Goal: Find contact information: Find contact information

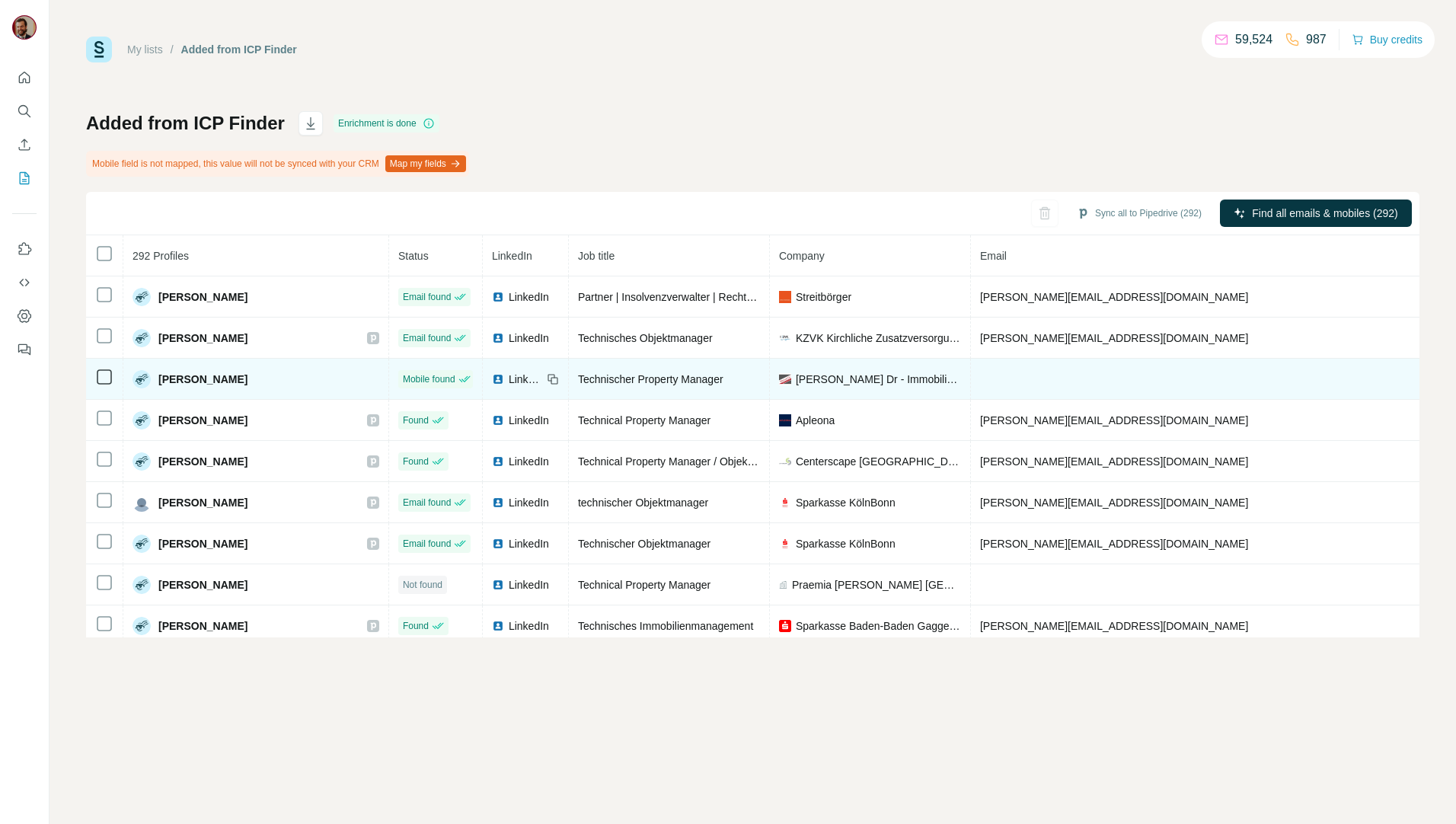
click at [779, 376] on img at bounding box center [785, 379] width 12 height 12
click at [796, 377] on span "[PERSON_NAME] Dr - Immobilien seit 1820" at bounding box center [878, 379] width 165 height 15
drag, startPoint x: 272, startPoint y: 379, endPoint x: 152, endPoint y: 377, distance: 120.0
click at [152, 377] on div "[PERSON_NAME]" at bounding box center [256, 379] width 247 height 18
copy div "[PERSON_NAME]"
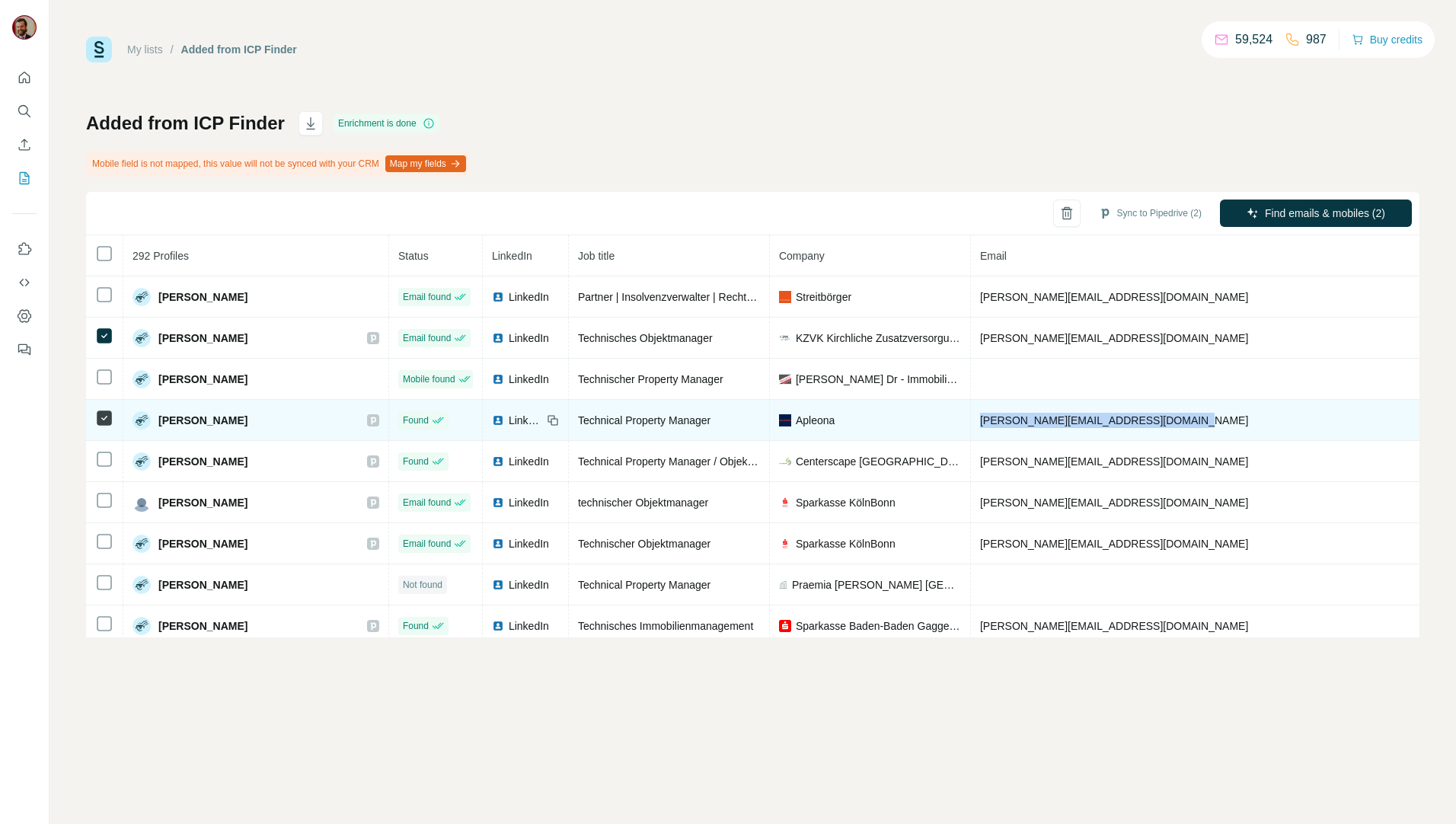
drag, startPoint x: 1132, startPoint y: 421, endPoint x: 922, endPoint y: 423, distance: 210.0
click at [971, 423] on td "[PERSON_NAME][EMAIL_ADDRESS][DOMAIN_NAME]" at bounding box center [1245, 420] width 548 height 42
copy span "[PERSON_NAME][EMAIL_ADDRESS][DOMAIN_NAME]"
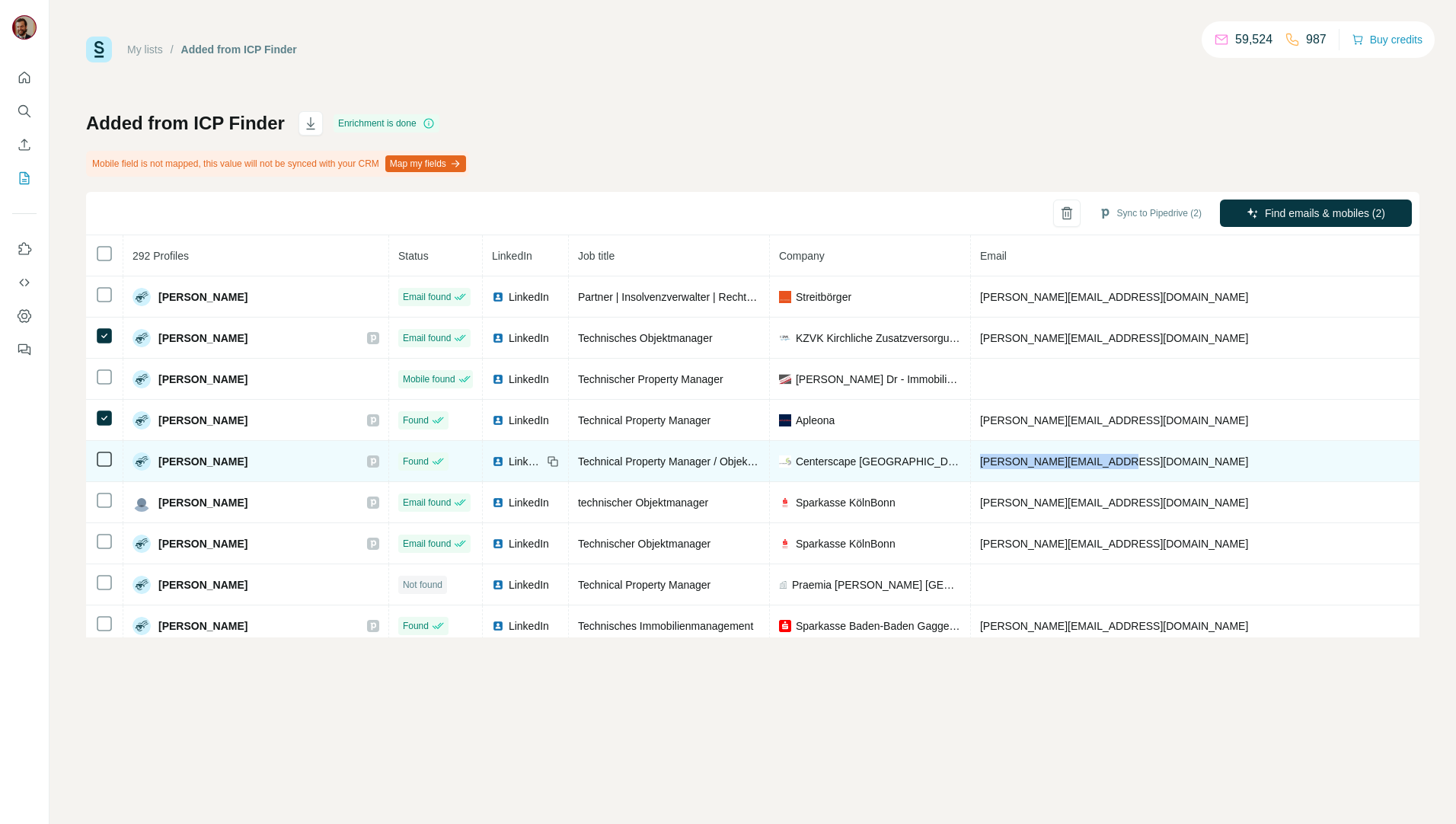
drag, startPoint x: 1099, startPoint y: 467, endPoint x: 924, endPoint y: 466, distance: 175.0
click at [971, 466] on td "[PERSON_NAME][EMAIL_ADDRESS][DOMAIN_NAME]" at bounding box center [1245, 462] width 548 height 42
copy span "[PERSON_NAME][EMAIL_ADDRESS][DOMAIN_NAME]"
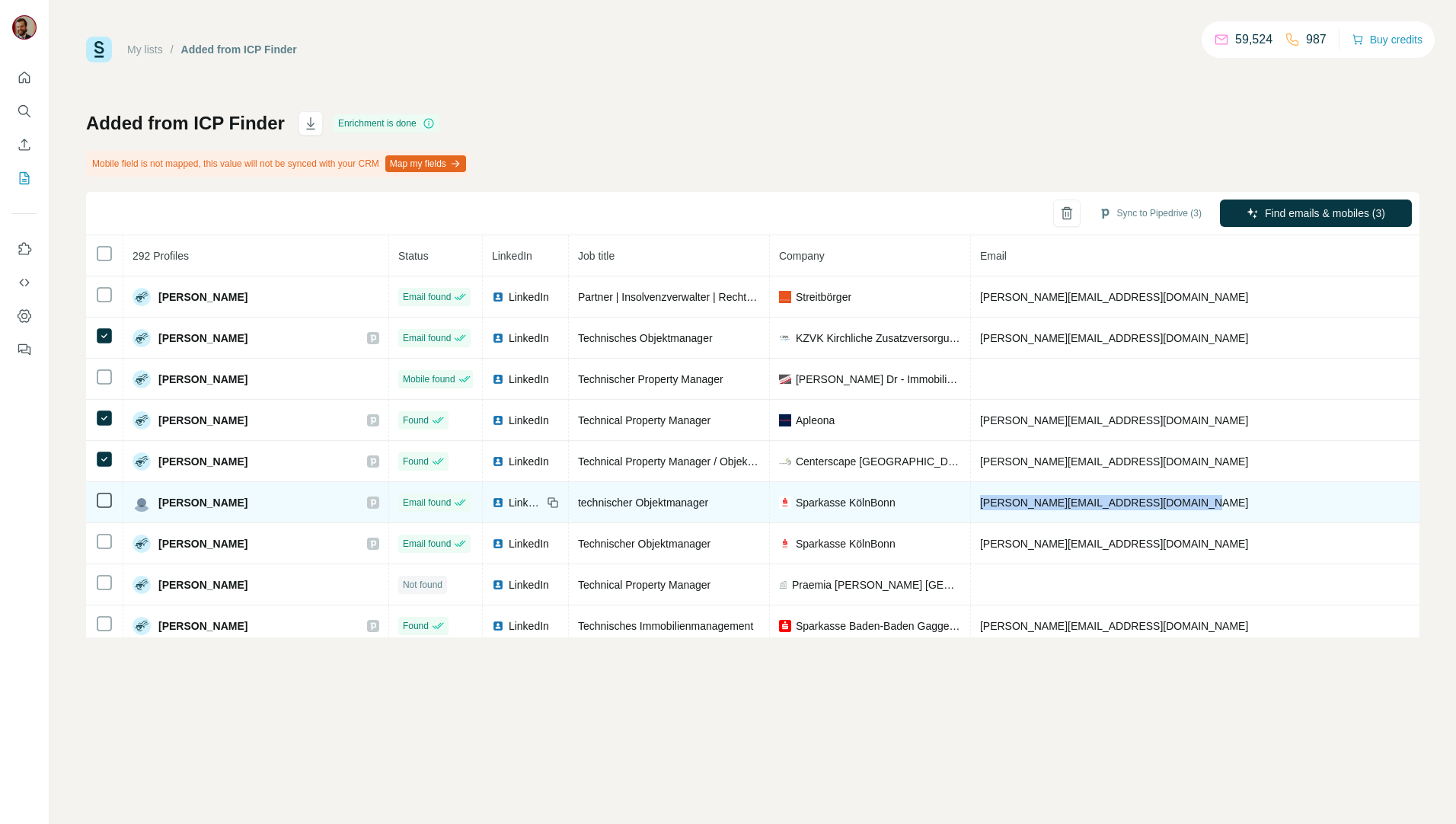
drag, startPoint x: 1144, startPoint y: 506, endPoint x: 924, endPoint y: 502, distance: 220.0
click at [971, 502] on td "[PERSON_NAME][EMAIL_ADDRESS][DOMAIN_NAME]" at bounding box center [1245, 502] width 548 height 42
copy span "[PERSON_NAME][EMAIL_ADDRESS][DOMAIN_NAME]"
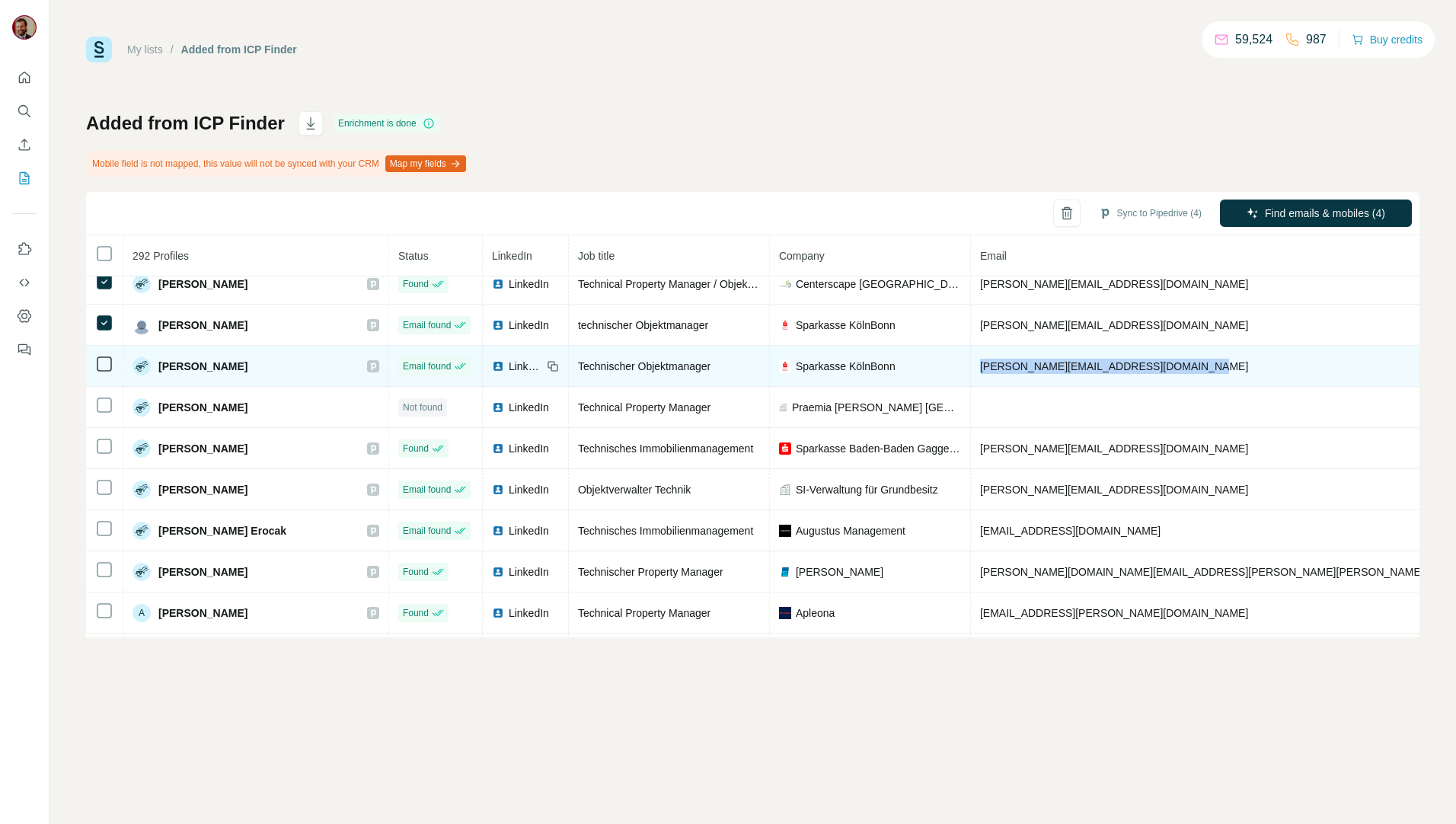
drag, startPoint x: 1144, startPoint y: 365, endPoint x: 919, endPoint y: 374, distance: 225.2
click at [971, 374] on td "[PERSON_NAME][EMAIL_ADDRESS][DOMAIN_NAME]" at bounding box center [1245, 366] width 548 height 42
copy span "[PERSON_NAME][EMAIL_ADDRESS][DOMAIN_NAME]"
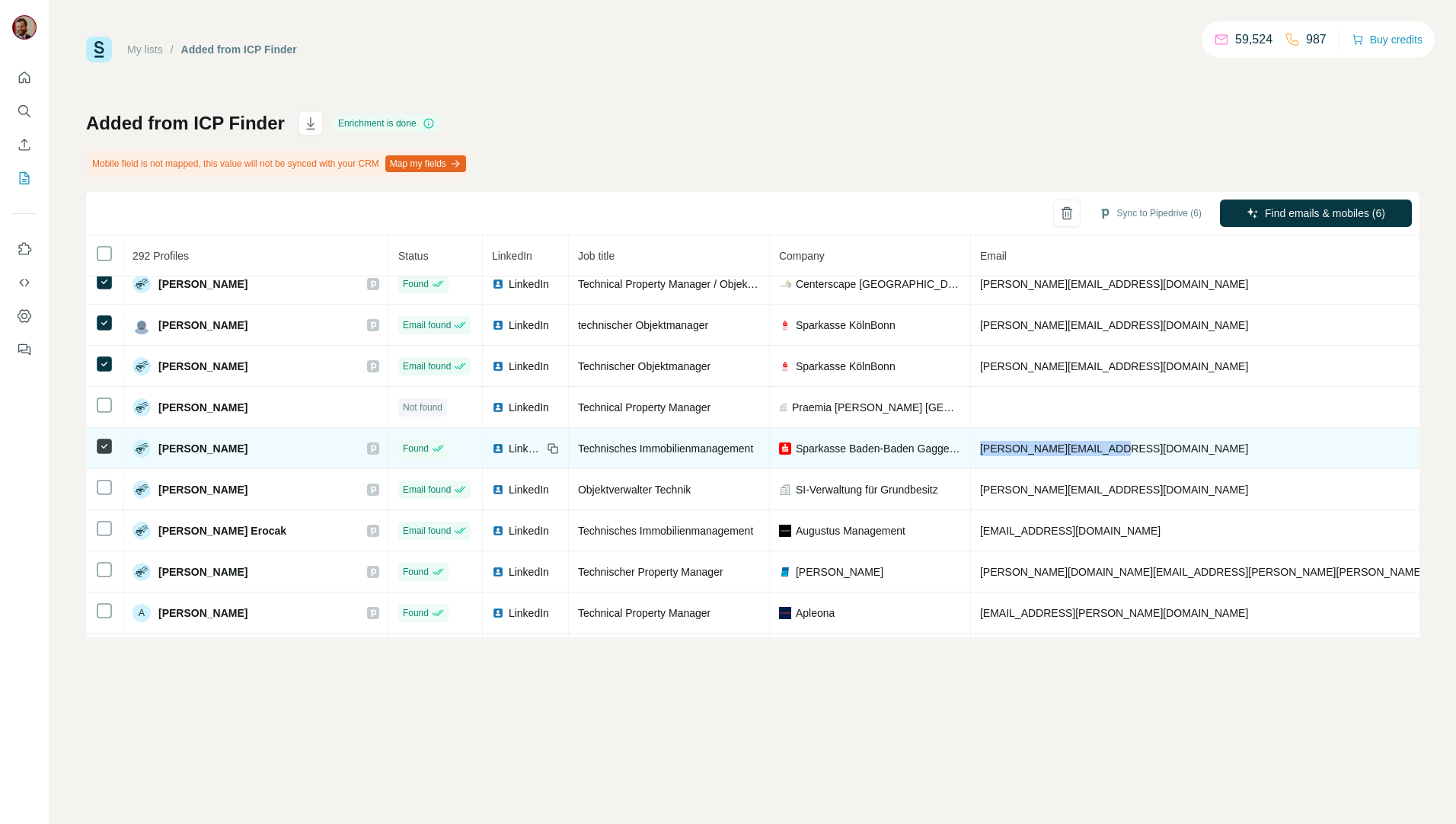
drag, startPoint x: 1073, startPoint y: 448, endPoint x: 919, endPoint y: 447, distance: 154.0
click at [971, 447] on td "[PERSON_NAME][EMAIL_ADDRESS][DOMAIN_NAME]" at bounding box center [1245, 449] width 548 height 42
copy span "[PERSON_NAME][EMAIL_ADDRESS][DOMAIN_NAME]"
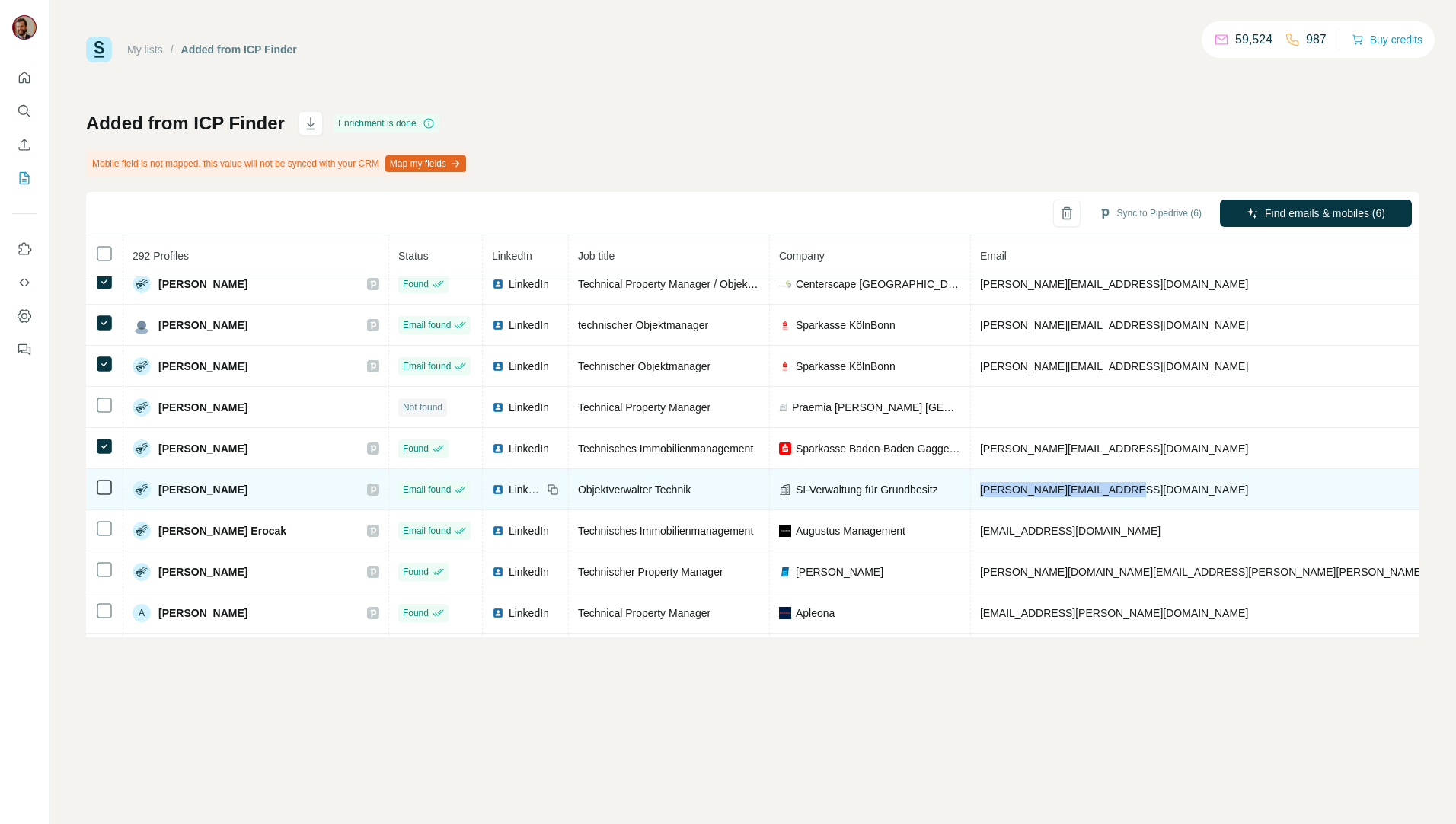
drag, startPoint x: 1068, startPoint y: 490, endPoint x: 925, endPoint y: 493, distance: 143.0
click at [971, 493] on td "[PERSON_NAME][EMAIL_ADDRESS][DOMAIN_NAME]" at bounding box center [1245, 489] width 548 height 42
copy span "[PERSON_NAME][EMAIL_ADDRESS][DOMAIN_NAME]"
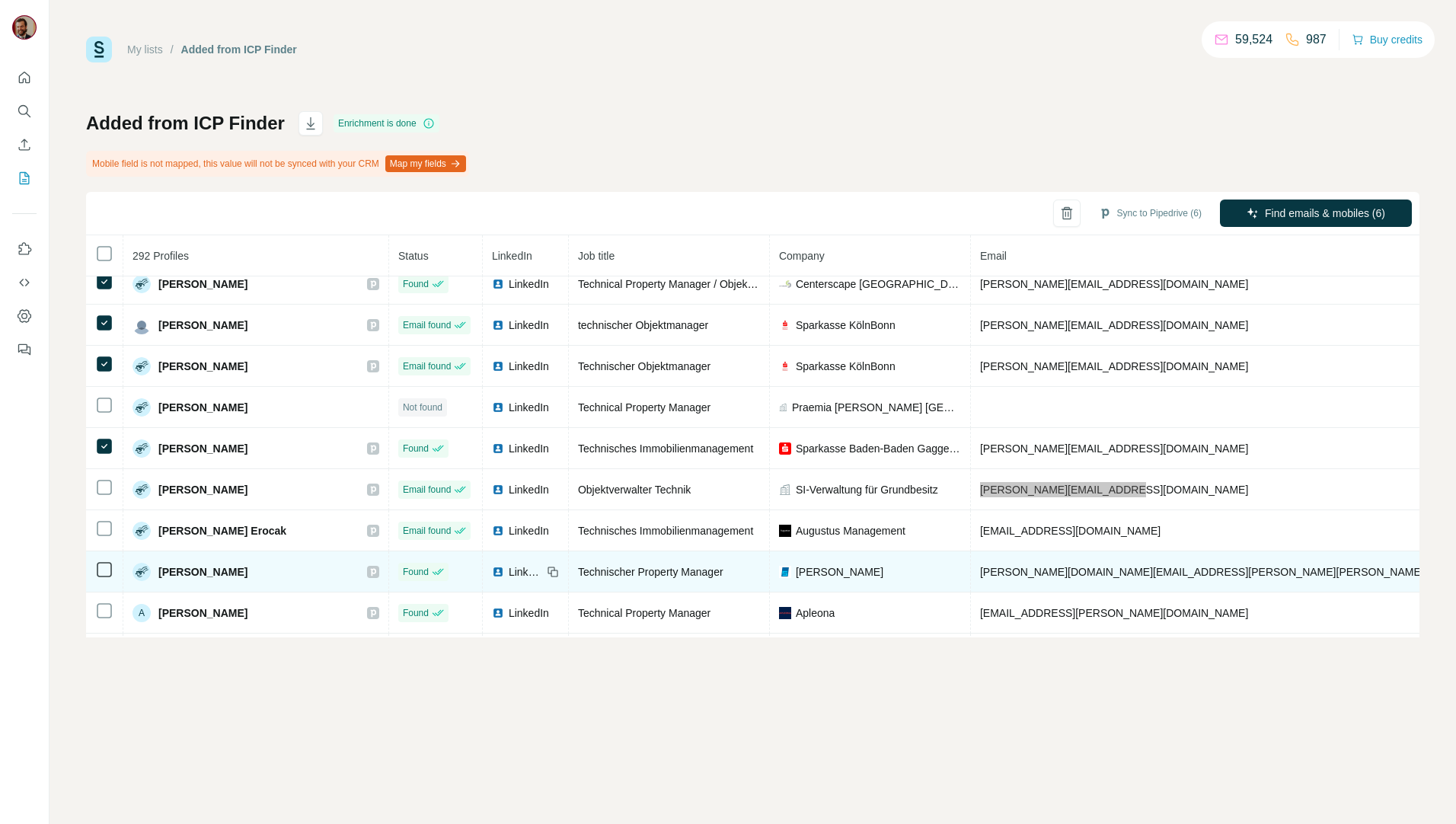
scroll to position [356, 0]
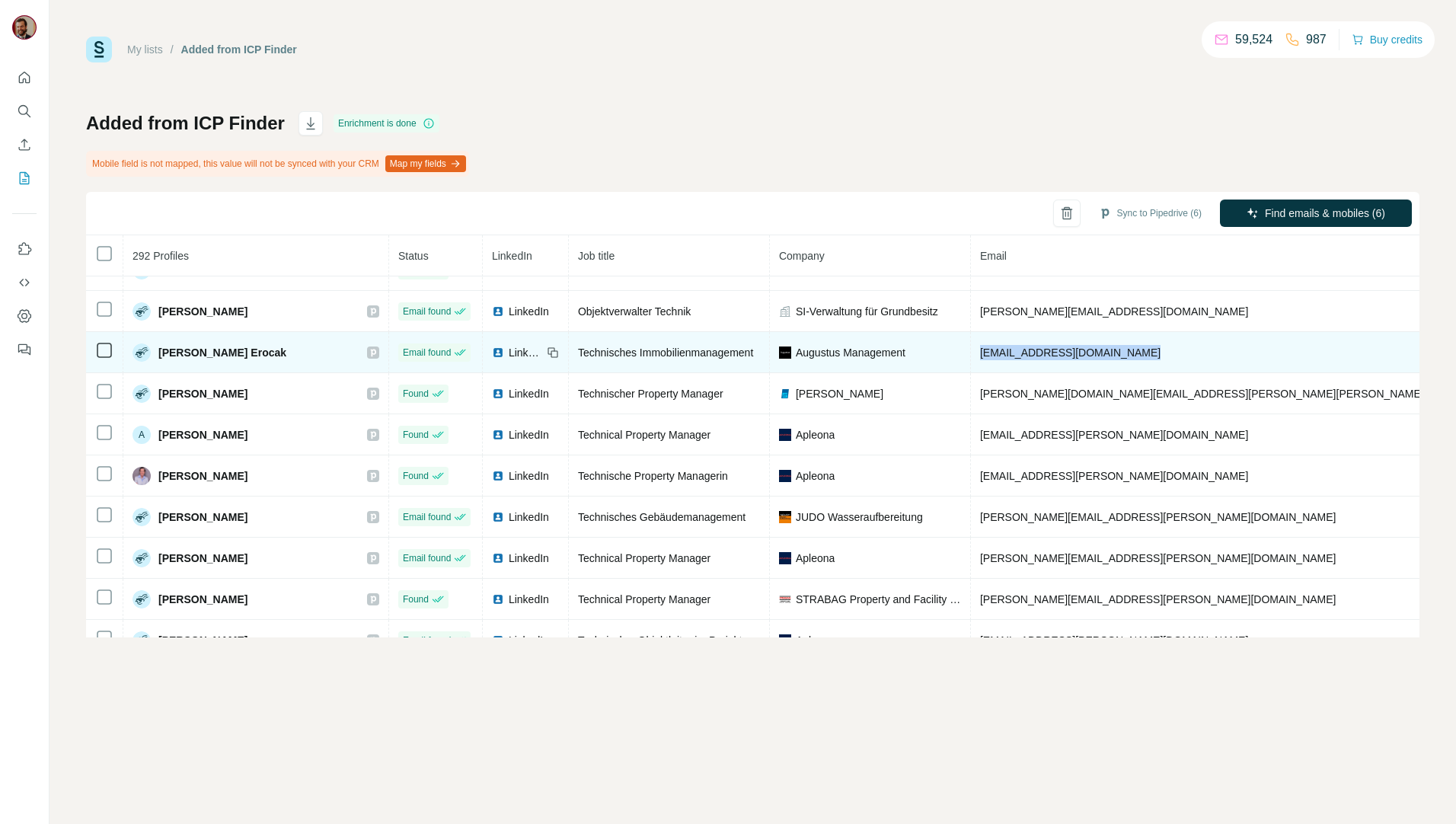
drag, startPoint x: 1104, startPoint y: 350, endPoint x: 922, endPoint y: 348, distance: 182.0
click at [971, 348] on td "[EMAIL_ADDRESS][DOMAIN_NAME]" at bounding box center [1245, 353] width 548 height 42
copy span "[EMAIL_ADDRESS][DOMAIN_NAME]"
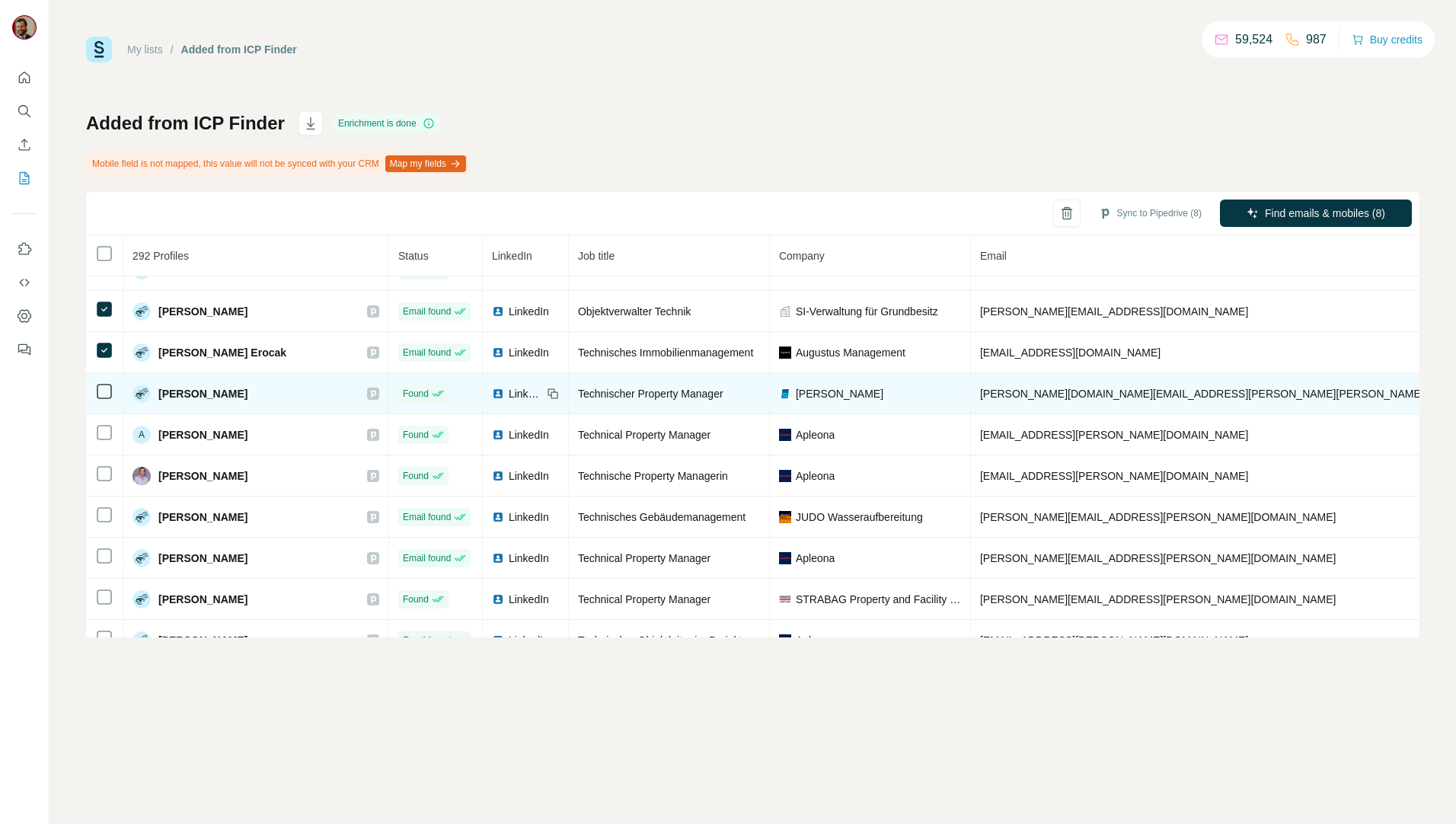
click at [1077, 395] on td "[PERSON_NAME][DOMAIN_NAME][EMAIL_ADDRESS][PERSON_NAME][PERSON_NAME][DOMAIN_NAME]" at bounding box center [1245, 393] width 548 height 42
drag, startPoint x: 1072, startPoint y: 388, endPoint x: 920, endPoint y: 392, distance: 152.1
click at [971, 392] on td "[PERSON_NAME][DOMAIN_NAME][EMAIL_ADDRESS][PERSON_NAME][PERSON_NAME][DOMAIN_NAME]" at bounding box center [1245, 393] width 548 height 42
copy span "[PERSON_NAME][DOMAIN_NAME][EMAIL_ADDRESS][PERSON_NAME][PERSON_NAME][DOMAIN_NAME]"
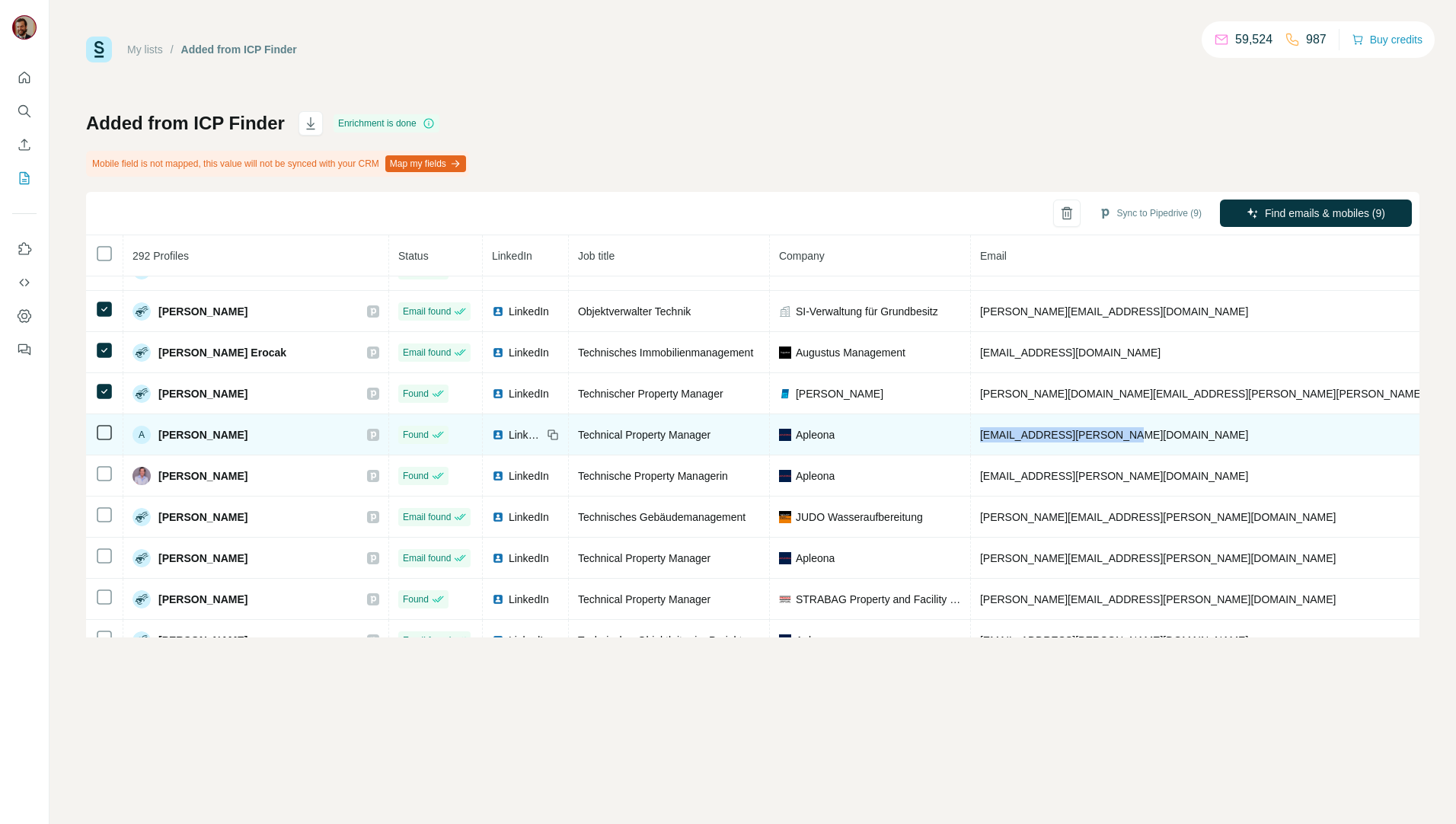
drag, startPoint x: 1090, startPoint y: 435, endPoint x: 921, endPoint y: 437, distance: 169.0
click at [971, 437] on td "[EMAIL_ADDRESS][PERSON_NAME][DOMAIN_NAME]" at bounding box center [1245, 435] width 548 height 42
copy span "[EMAIL_ADDRESS][PERSON_NAME][DOMAIN_NAME]"
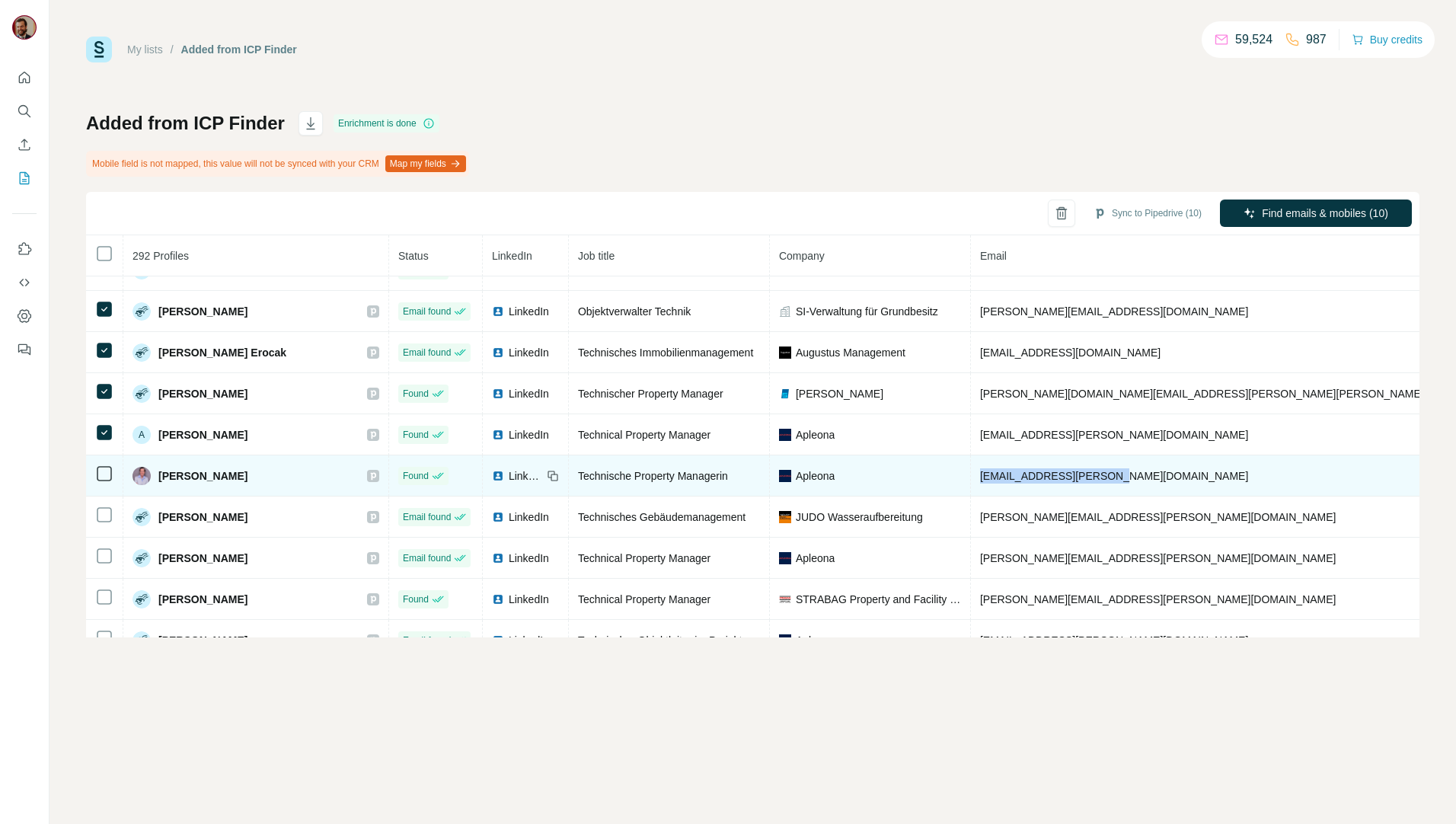
drag, startPoint x: 1068, startPoint y: 472, endPoint x: 926, endPoint y: 477, distance: 142.1
click at [971, 477] on td "[EMAIL_ADDRESS][PERSON_NAME][DOMAIN_NAME]" at bounding box center [1245, 476] width 548 height 42
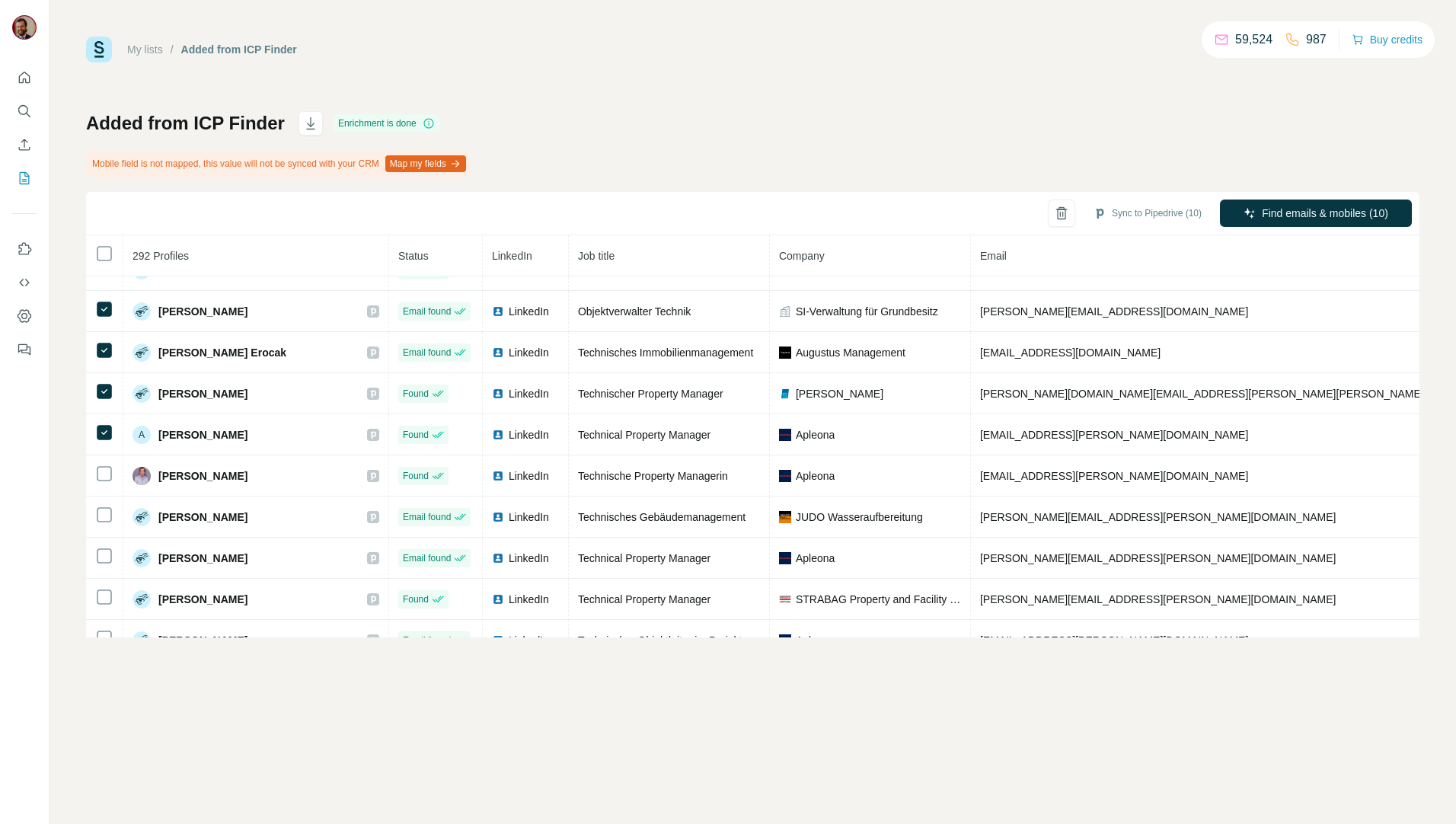
click at [877, 685] on div "My lists / Added from ICP Finder 59,524 987 Buy credits Added from ICP Finder E…" at bounding box center [753, 412] width 1407 height 824
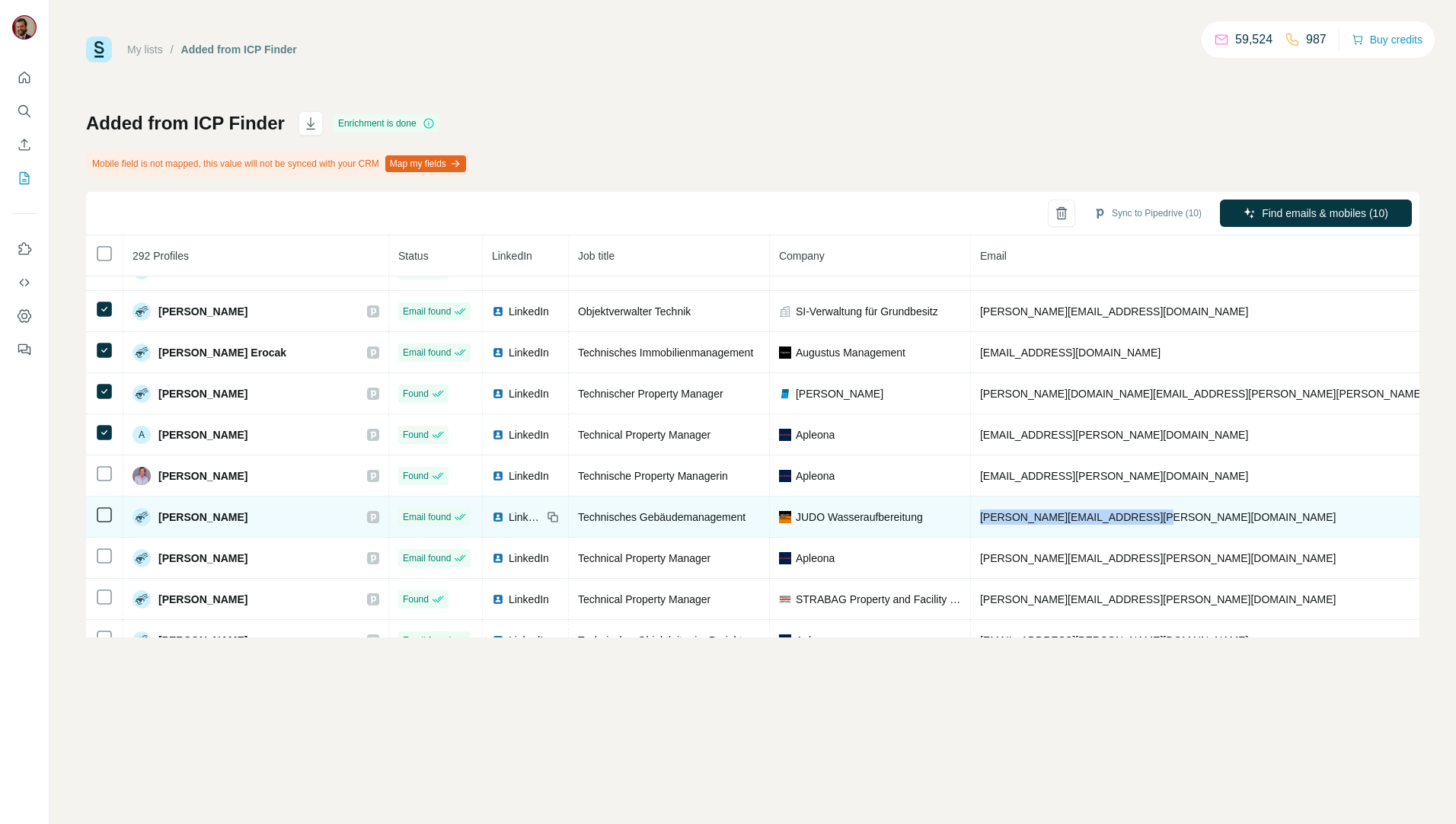
drag, startPoint x: 1102, startPoint y: 516, endPoint x: 919, endPoint y: 511, distance: 183.1
click at [971, 511] on td "[PERSON_NAME][EMAIL_ADDRESS][PERSON_NAME][DOMAIN_NAME]" at bounding box center [1245, 517] width 548 height 42
click at [1107, 523] on td "[PERSON_NAME][EMAIL_ADDRESS][PERSON_NAME][DOMAIN_NAME]" at bounding box center [1245, 517] width 548 height 42
drag, startPoint x: 1108, startPoint y: 518, endPoint x: 925, endPoint y: 519, distance: 183.0
click at [971, 519] on td "[PERSON_NAME][EMAIL_ADDRESS][PERSON_NAME][DOMAIN_NAME]" at bounding box center [1245, 517] width 548 height 42
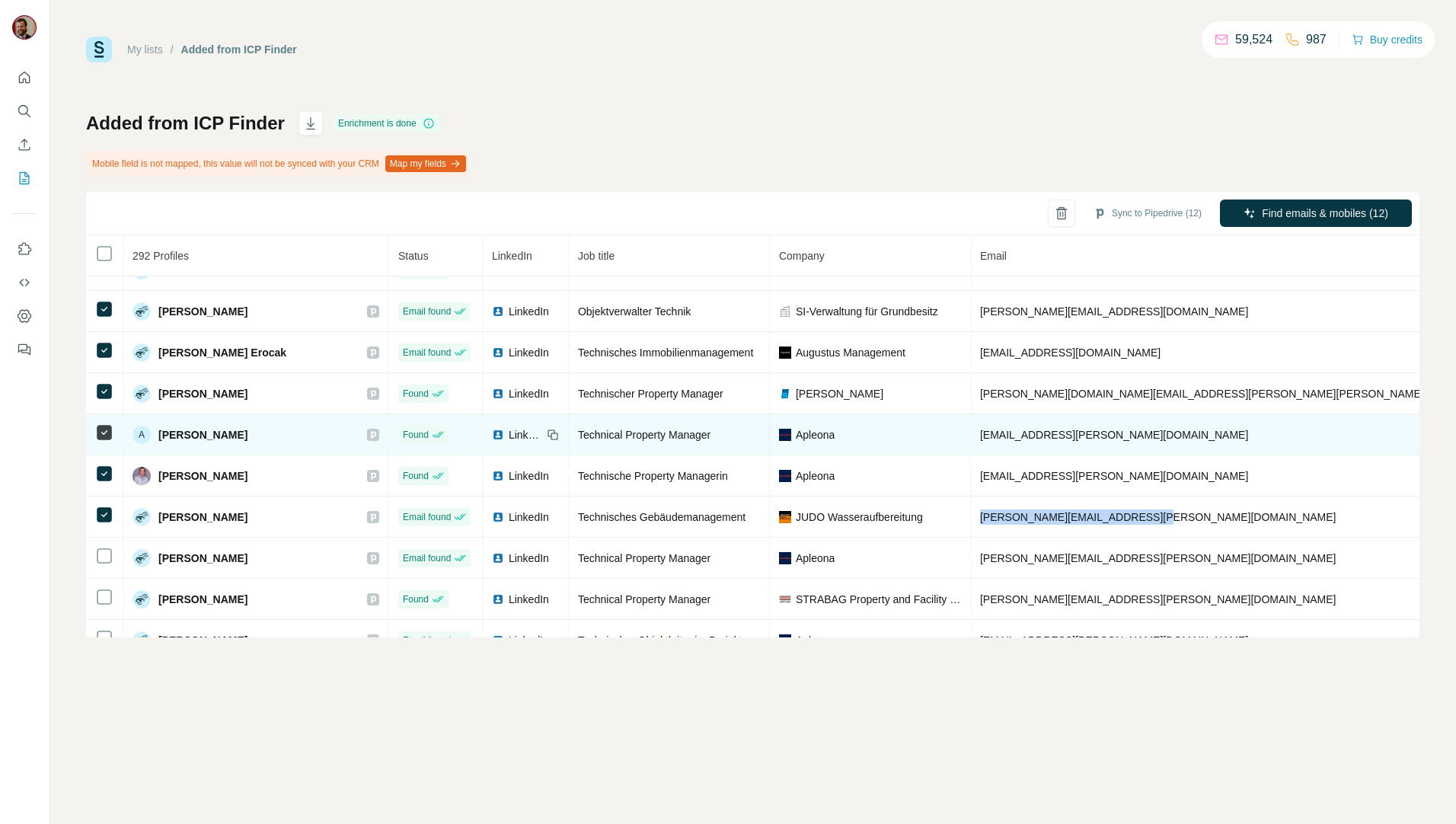
scroll to position [533, 0]
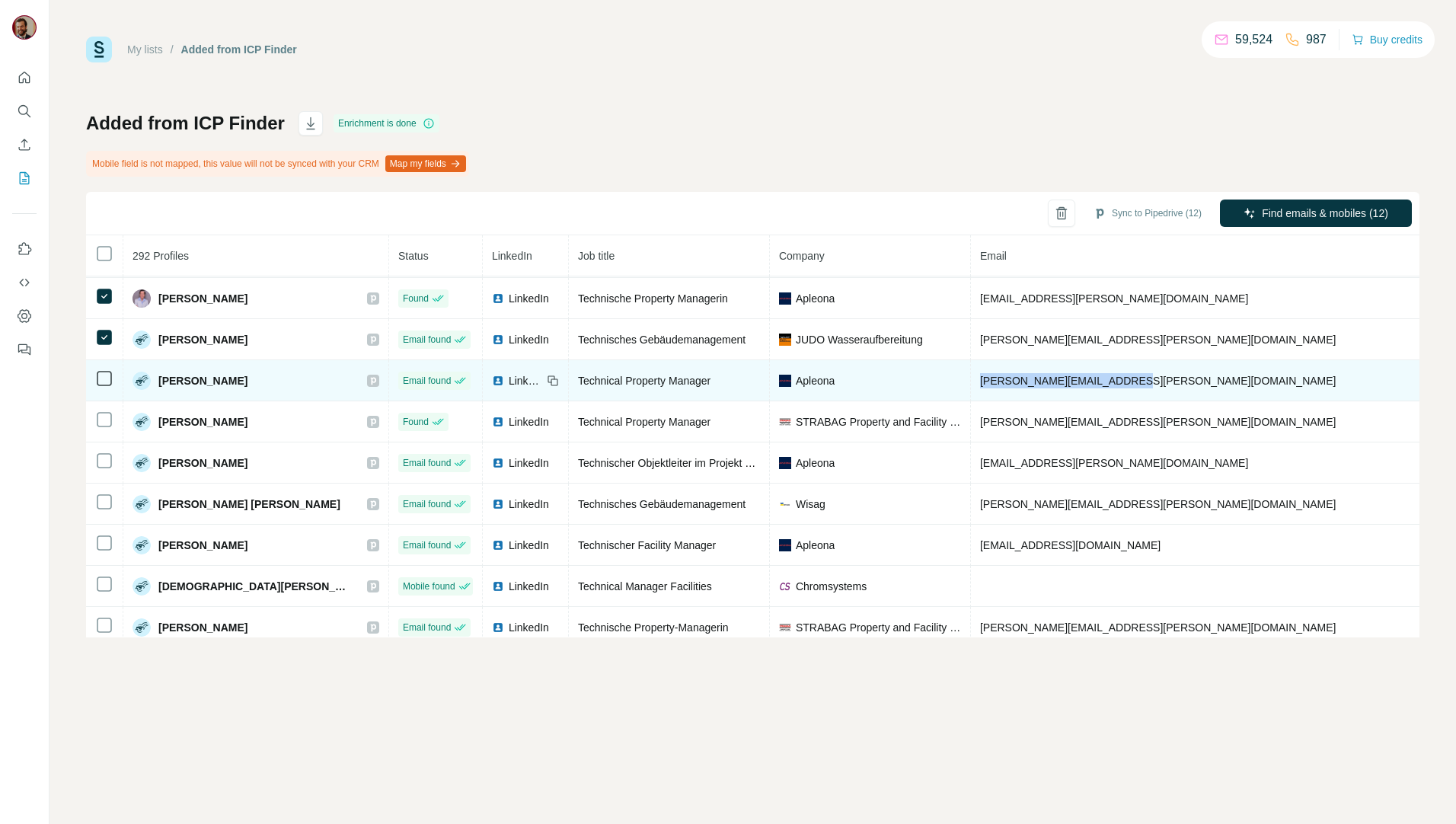
drag, startPoint x: 1105, startPoint y: 385, endPoint x: 914, endPoint y: 384, distance: 191.0
click at [971, 384] on td "[PERSON_NAME][EMAIL_ADDRESS][PERSON_NAME][DOMAIN_NAME]" at bounding box center [1245, 380] width 548 height 42
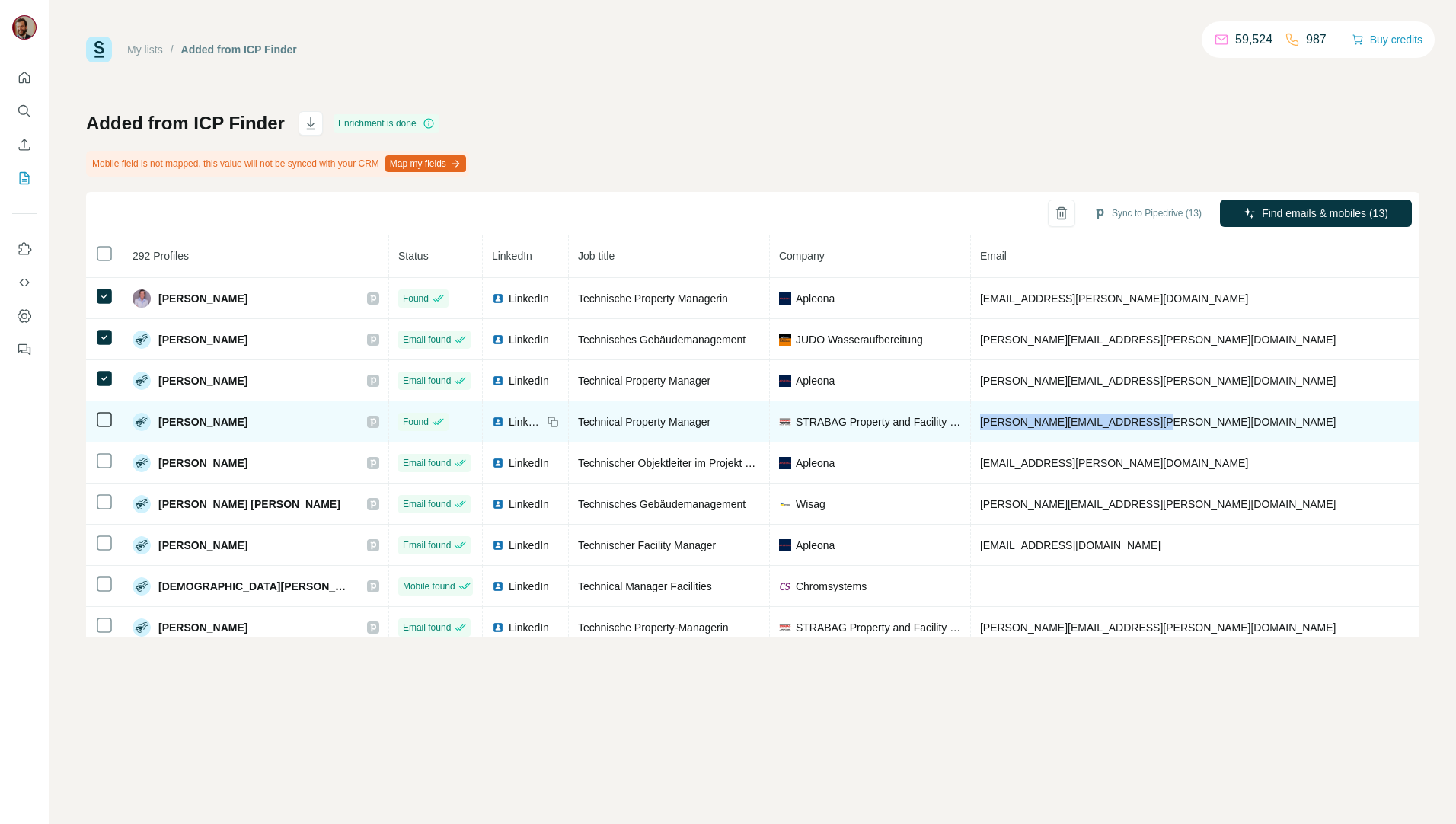
drag, startPoint x: 1102, startPoint y: 421, endPoint x: 918, endPoint y: 426, distance: 184.1
click at [971, 426] on td "[PERSON_NAME][EMAIL_ADDRESS][PERSON_NAME][DOMAIN_NAME]" at bounding box center [1245, 422] width 548 height 42
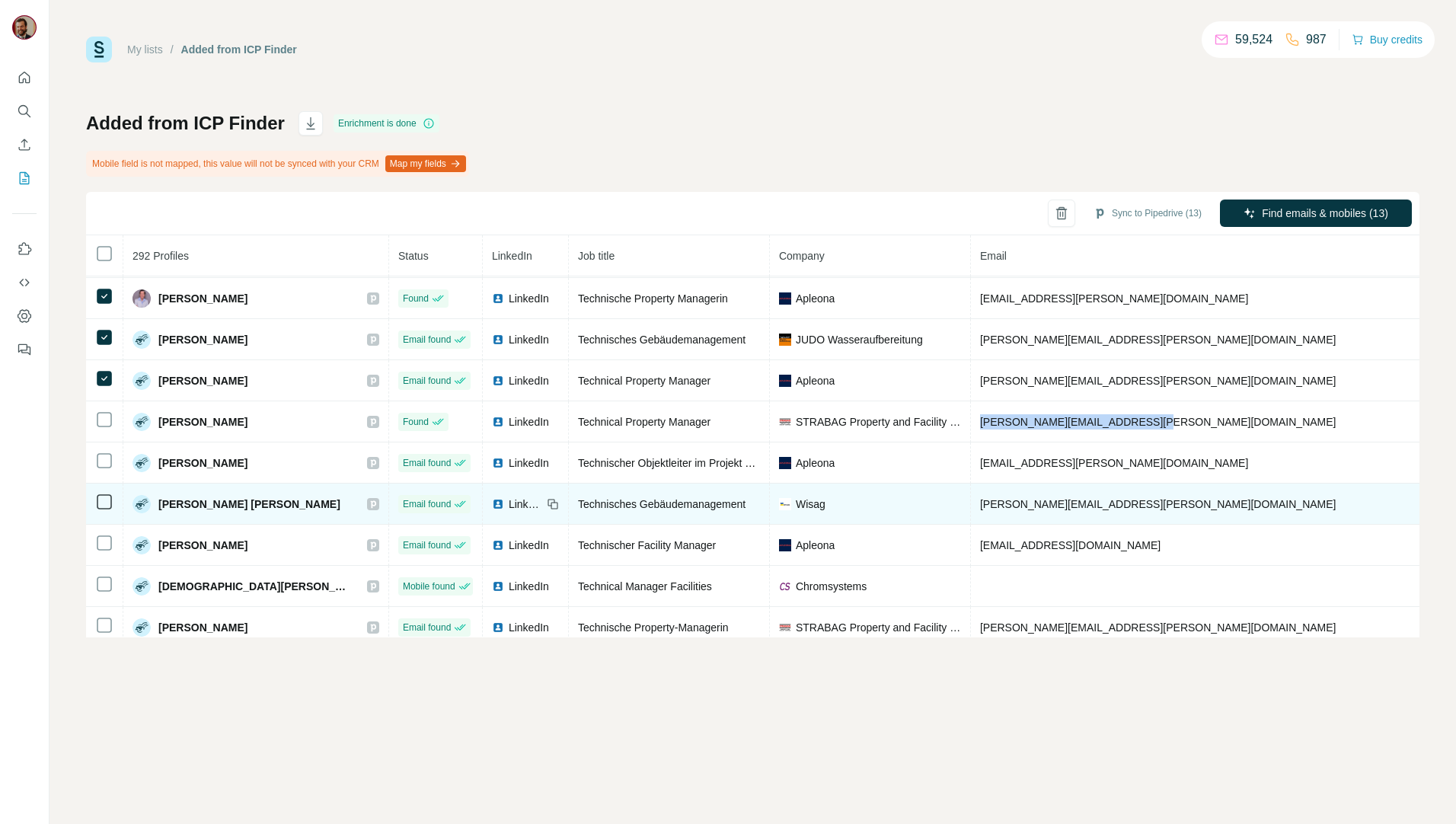
drag, startPoint x: 112, startPoint y: 419, endPoint x: 314, endPoint y: 524, distance: 227.7
click at [112, 419] on icon at bounding box center [104, 419] width 18 height 18
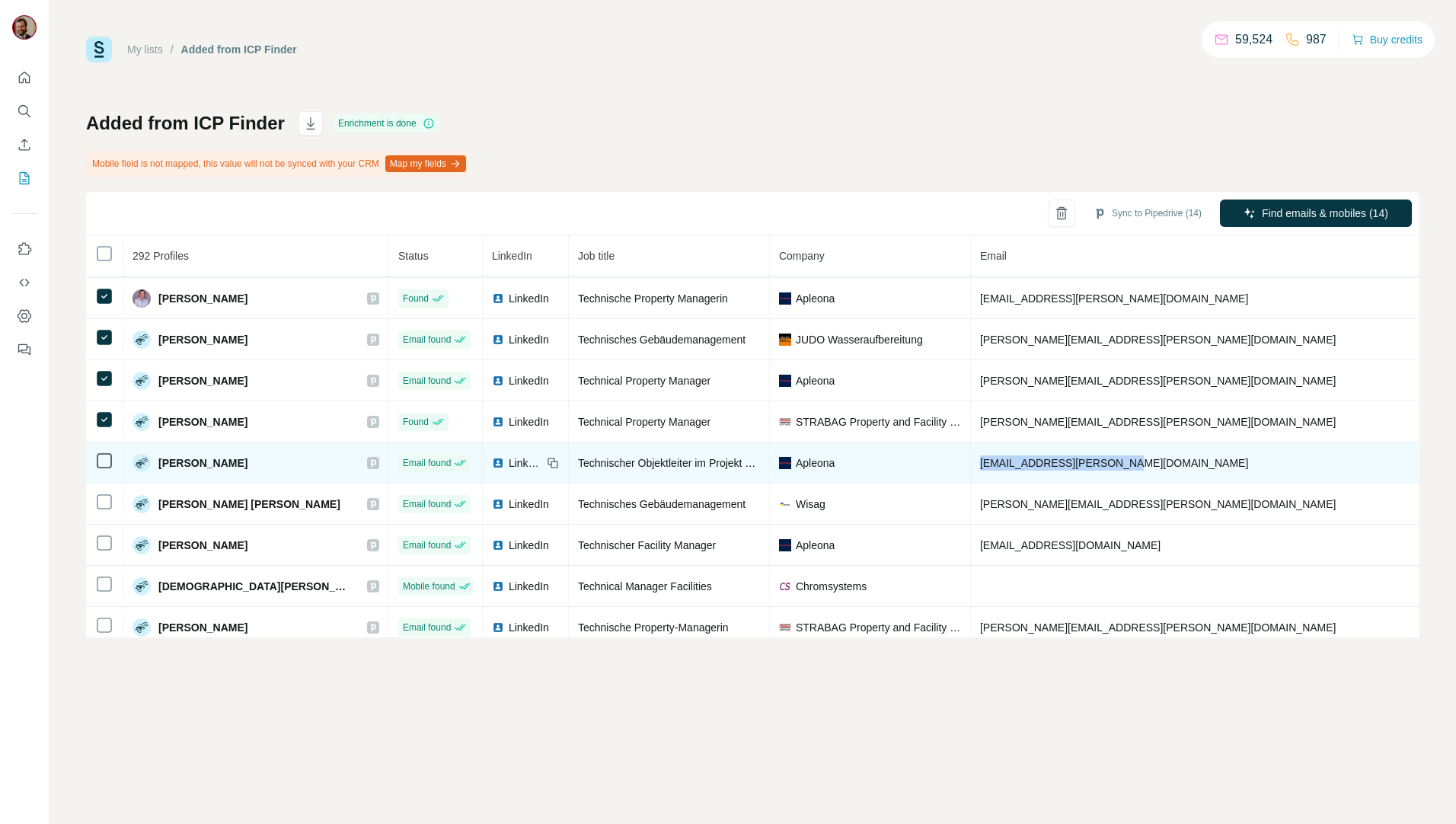
drag, startPoint x: 1070, startPoint y: 462, endPoint x: 906, endPoint y: 462, distance: 164.0
click at [906, 462] on tr "[PERSON_NAME] Email found LinkedIn Technischer Objektleiter im Projekt Deutsche…" at bounding box center [1062, 462] width 1952 height 42
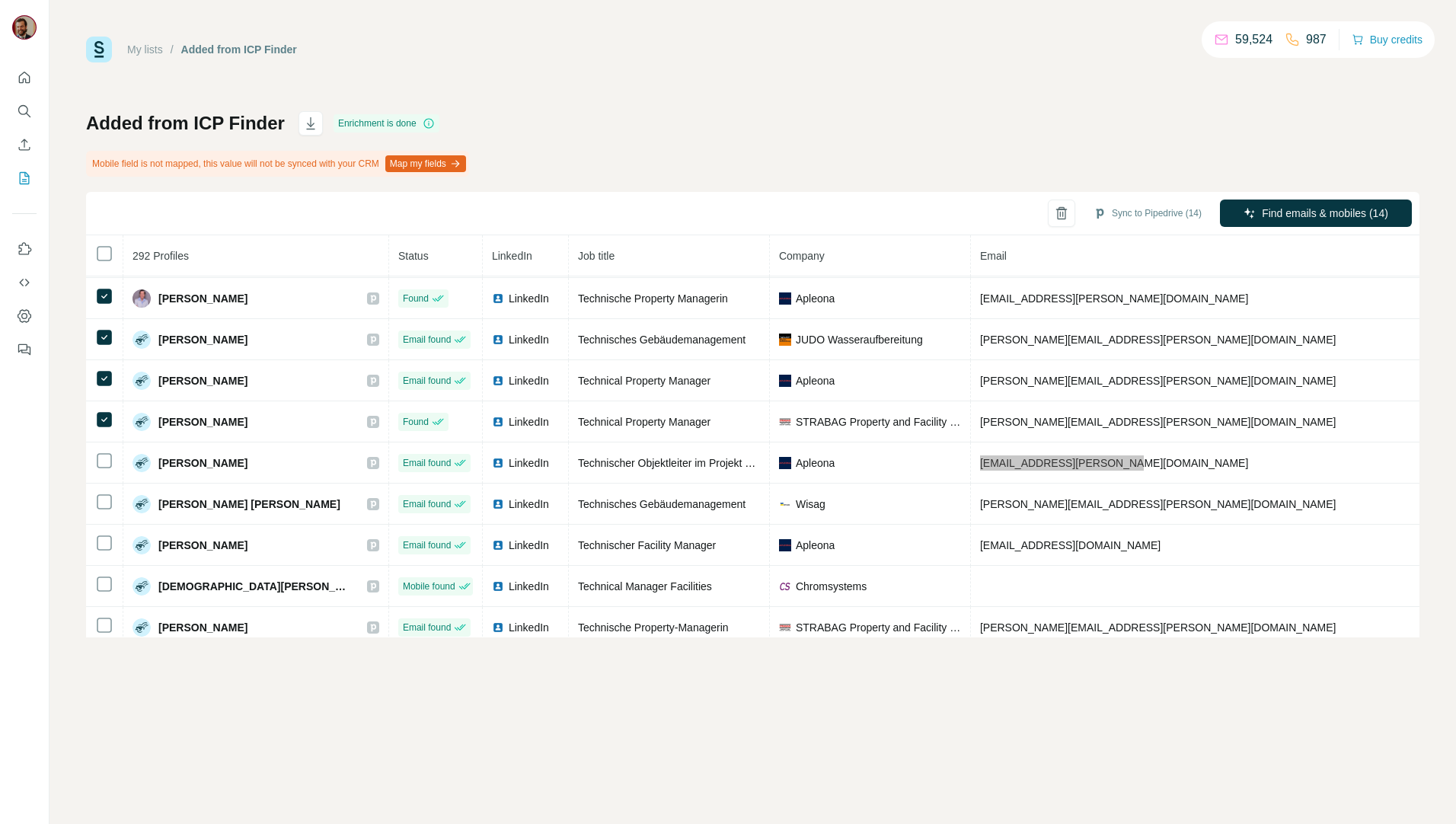
scroll to position [711, 0]
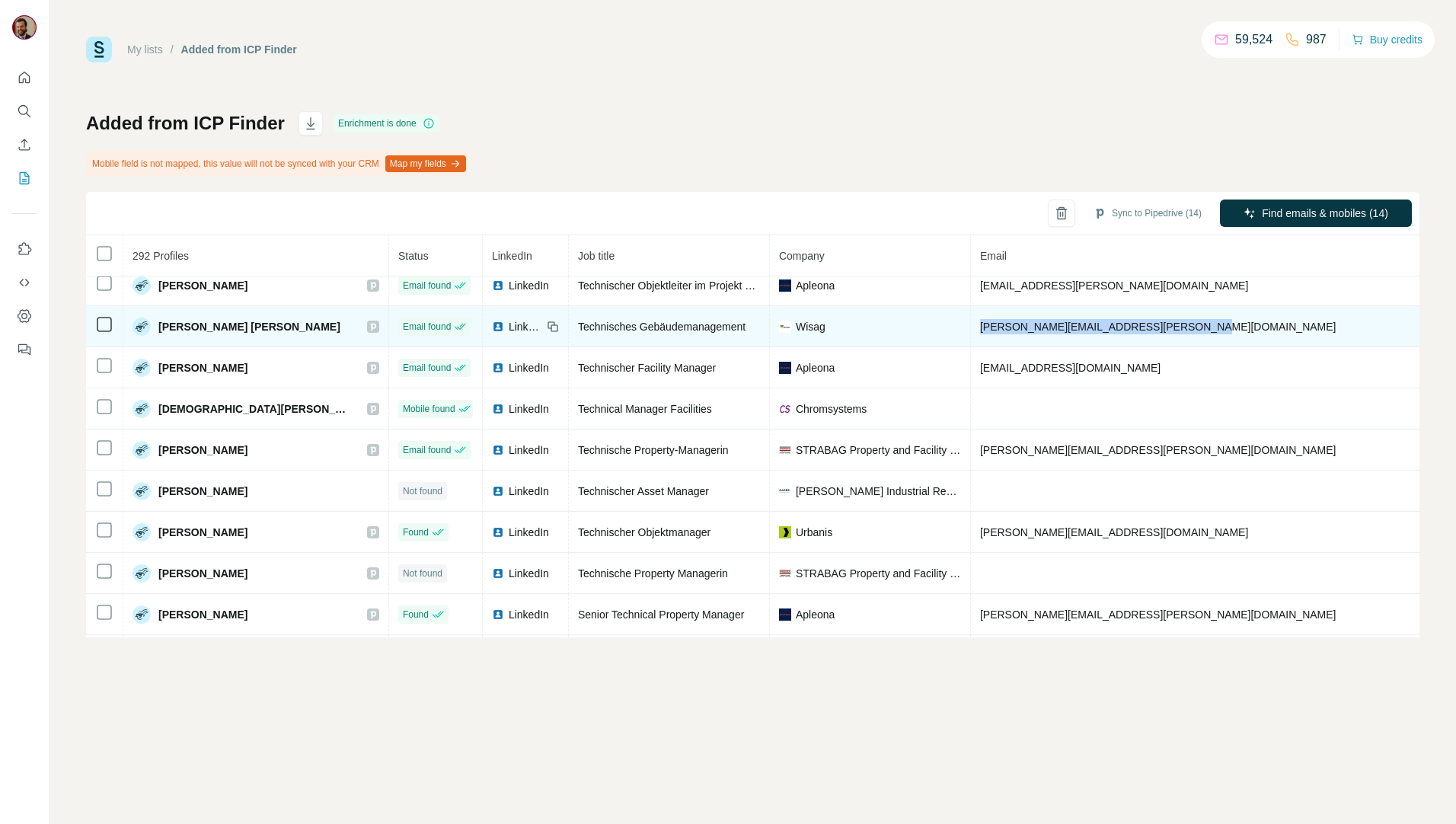
drag, startPoint x: 1134, startPoint y: 330, endPoint x: 915, endPoint y: 332, distance: 219.0
click at [971, 332] on td "[PERSON_NAME][EMAIL_ADDRESS][PERSON_NAME][DOMAIN_NAME]" at bounding box center [1245, 327] width 548 height 42
click at [1136, 328] on td "[PERSON_NAME][EMAIL_ADDRESS][PERSON_NAME][DOMAIN_NAME]" at bounding box center [1245, 327] width 548 height 42
click at [1136, 324] on td "[PERSON_NAME][EMAIL_ADDRESS][PERSON_NAME][DOMAIN_NAME]" at bounding box center [1245, 327] width 548 height 42
drag, startPoint x: 1132, startPoint y: 327, endPoint x: 913, endPoint y: 327, distance: 219.0
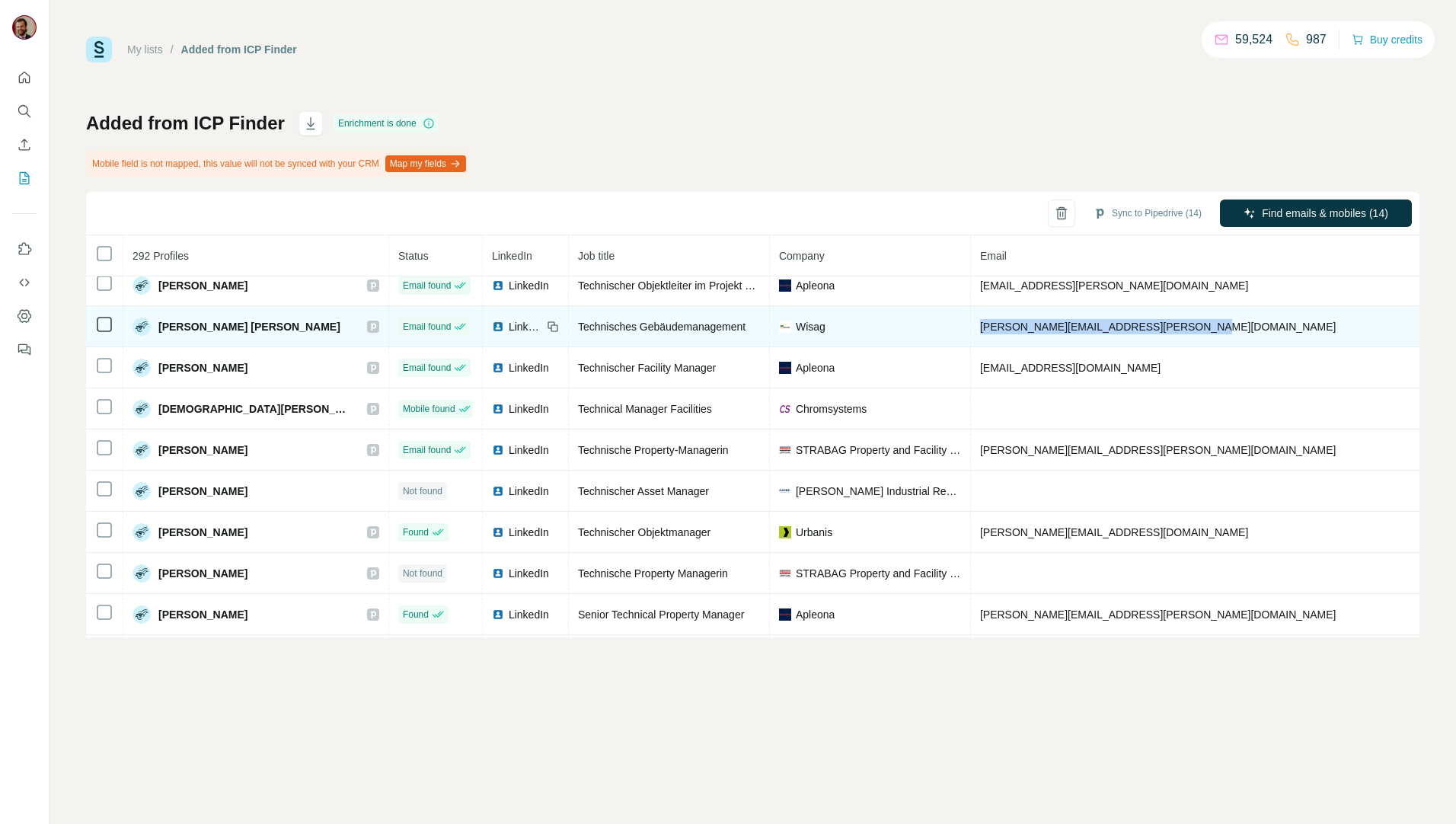
click at [913, 327] on tr "[PERSON_NAME] [PERSON_NAME] Email found LinkedIn Technisches Gebäudemanagement …" at bounding box center [1062, 327] width 1952 height 42
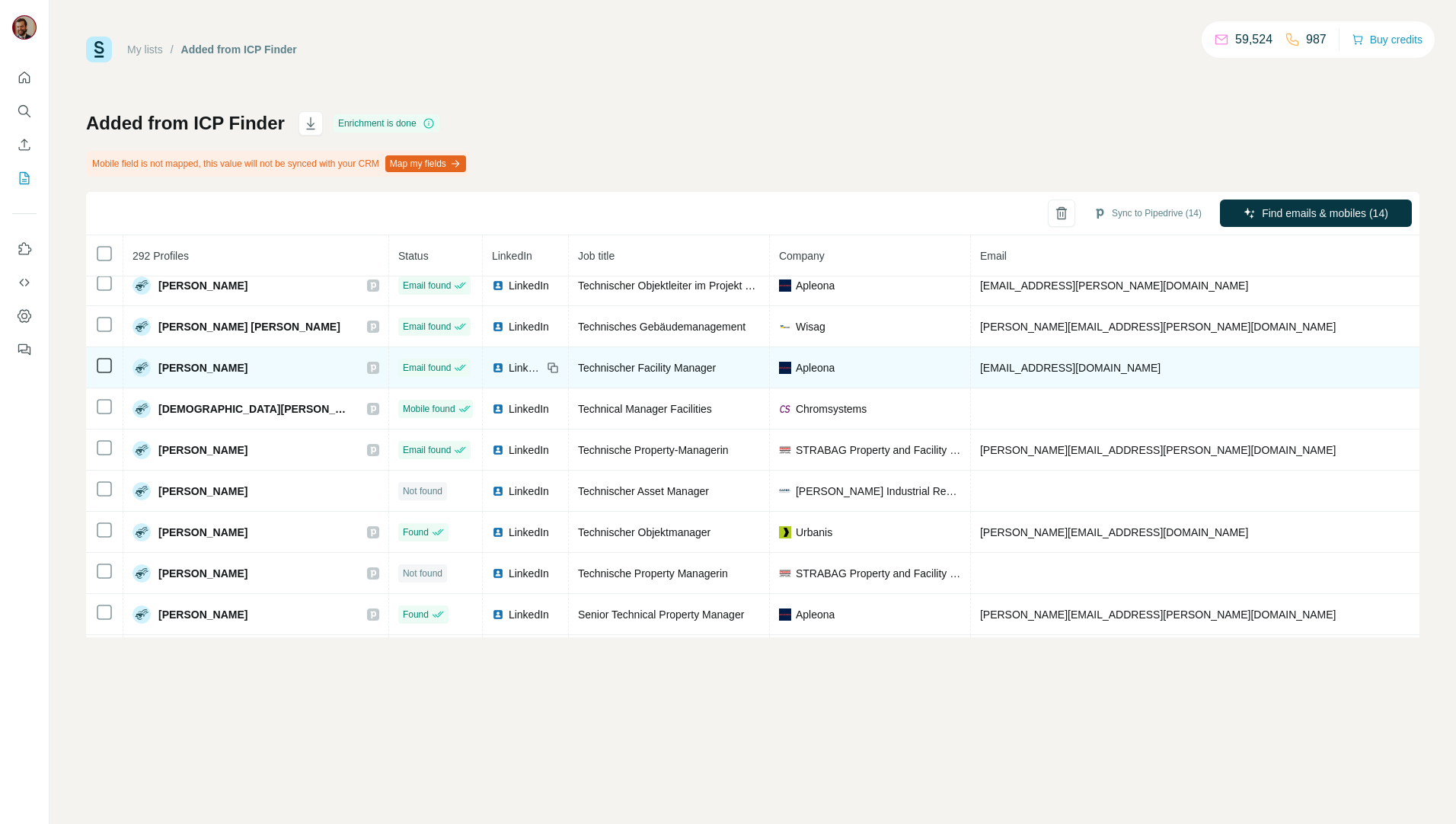
click at [1067, 370] on td "[EMAIL_ADDRESS][DOMAIN_NAME]" at bounding box center [1245, 368] width 548 height 42
drag, startPoint x: 1073, startPoint y: 361, endPoint x: 914, endPoint y: 367, distance: 159.1
click at [971, 367] on td "[EMAIL_ADDRESS][DOMAIN_NAME]" at bounding box center [1245, 368] width 548 height 42
click at [1103, 371] on td "[EMAIL_ADDRESS][DOMAIN_NAME]" at bounding box center [1245, 368] width 548 height 42
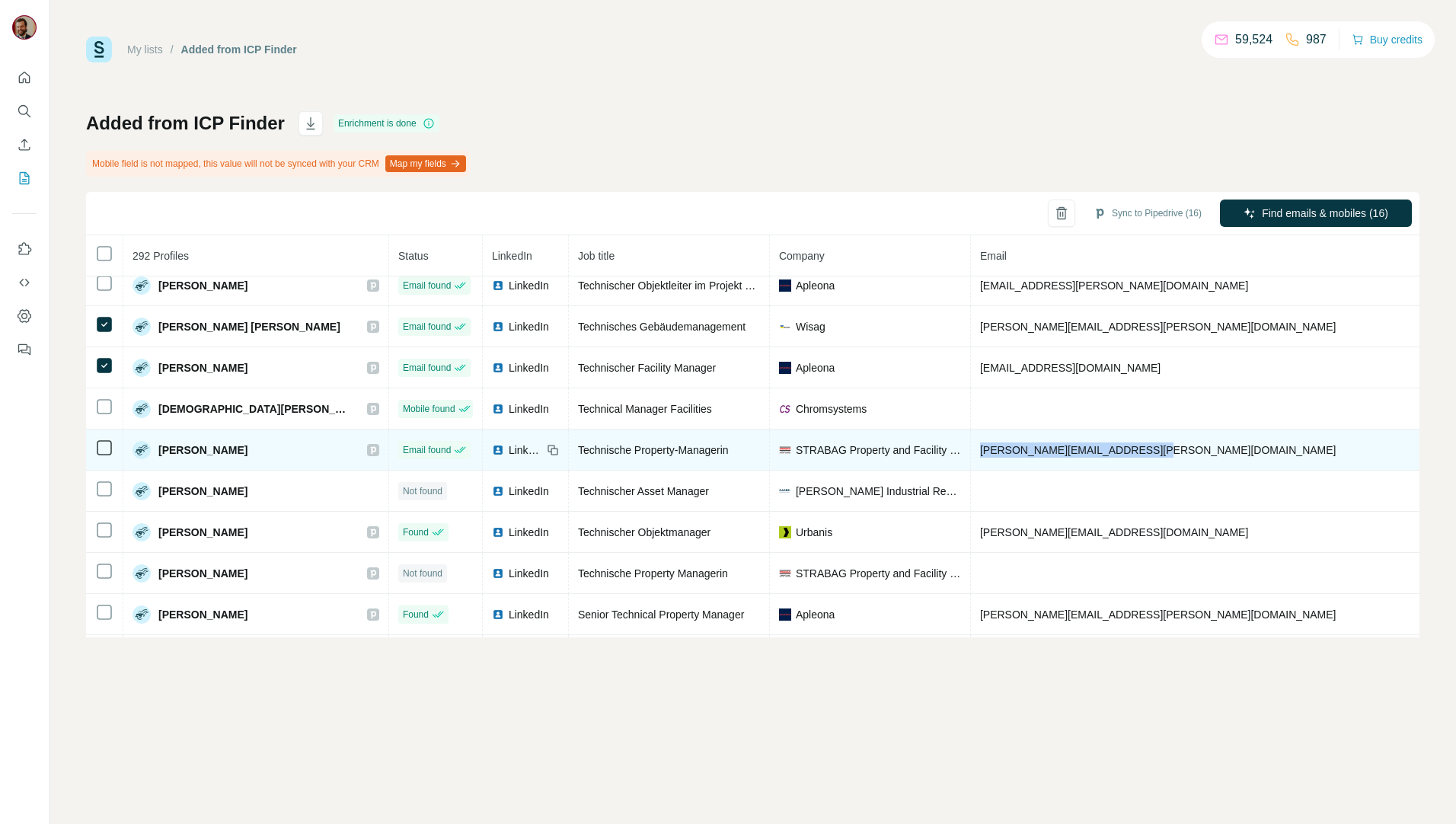
drag, startPoint x: 1107, startPoint y: 455, endPoint x: 909, endPoint y: 454, distance: 198.0
click at [909, 454] on tr "[PERSON_NAME] Email found LinkedIn Technische Property-Managerin STRABAG Proper…" at bounding box center [1062, 450] width 1952 height 42
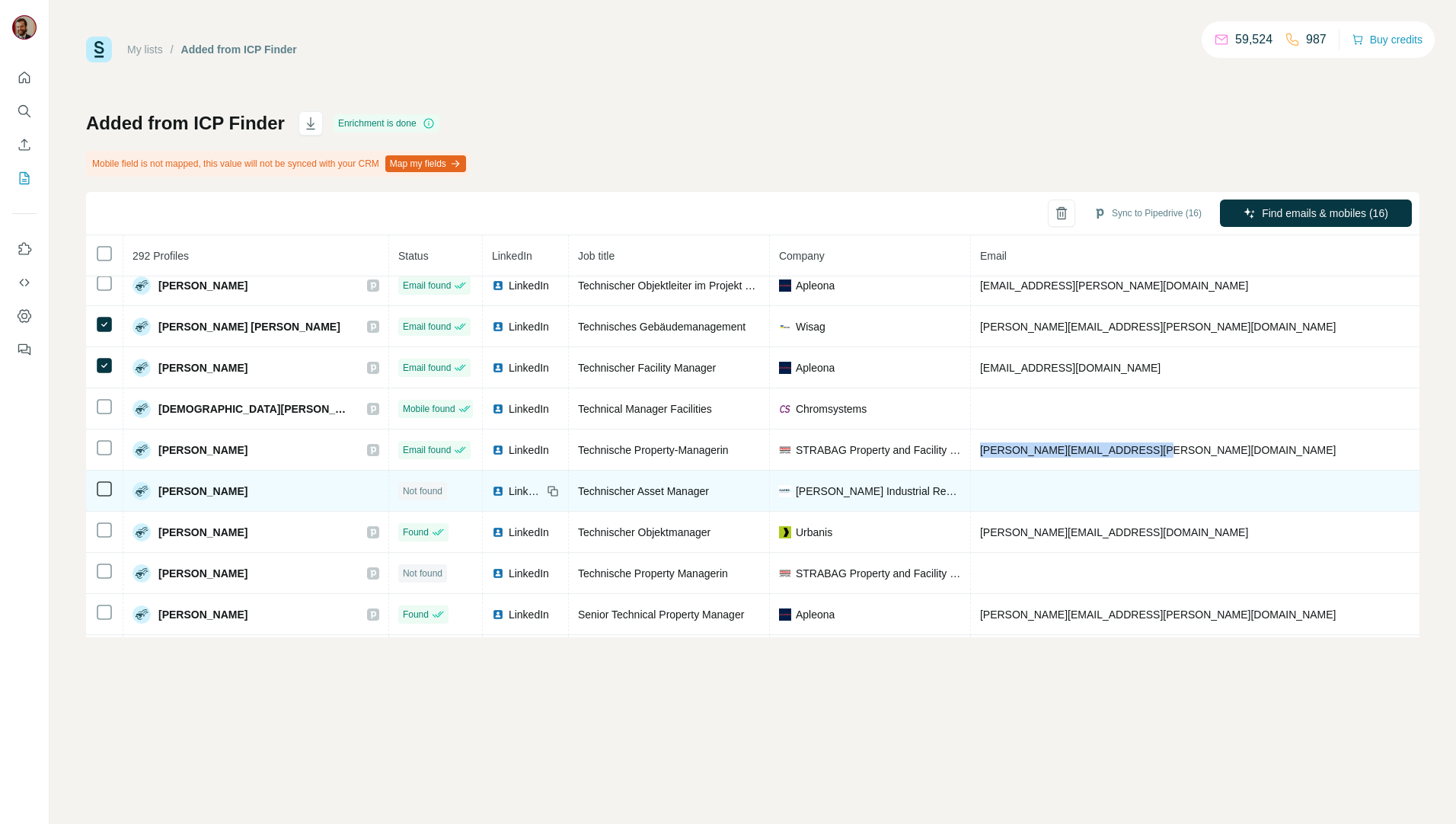
drag, startPoint x: 261, startPoint y: 493, endPoint x: 159, endPoint y: 491, distance: 102.0
click at [159, 491] on div "[PERSON_NAME]" at bounding box center [256, 491] width 247 height 18
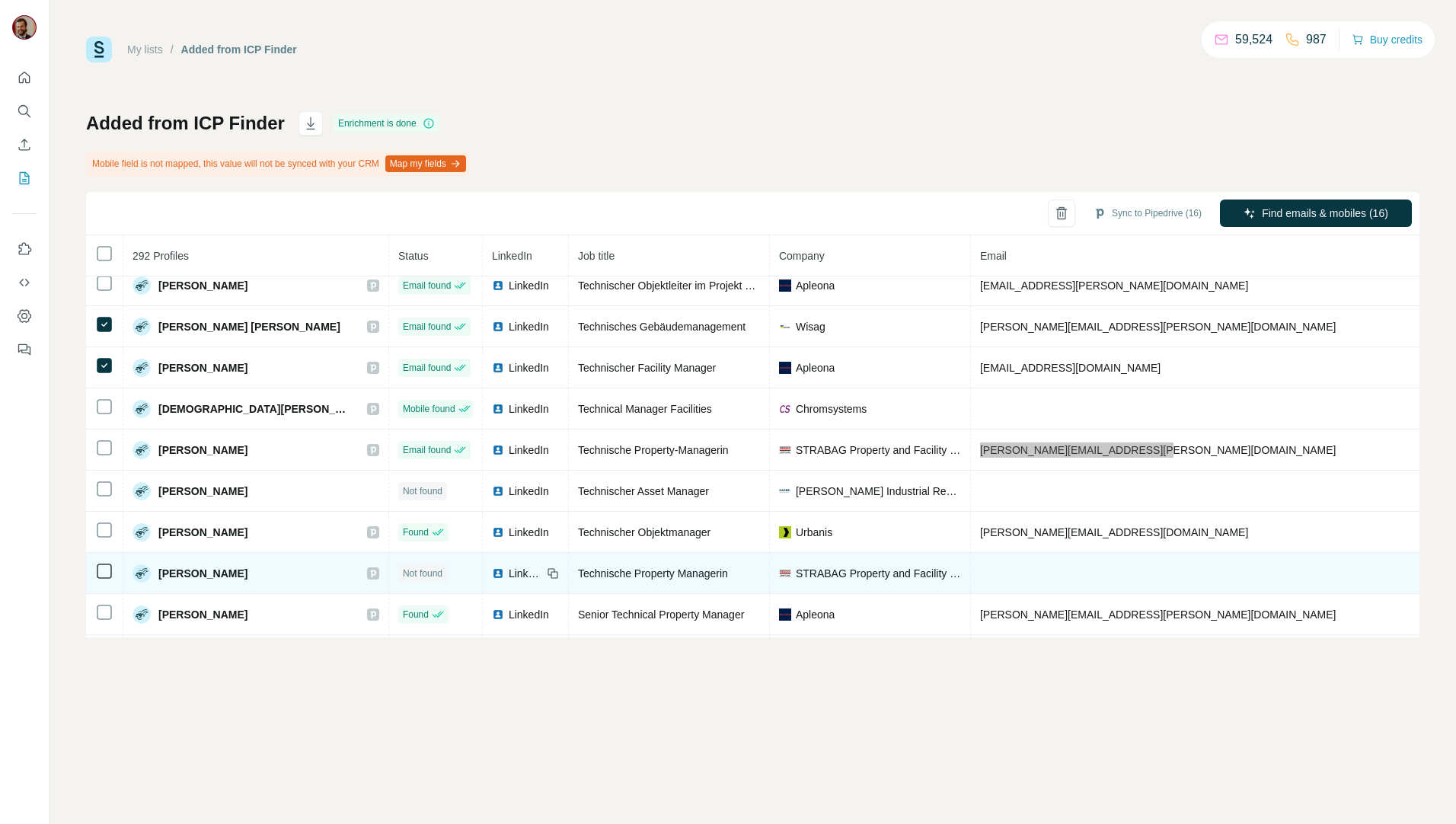
scroll to position [889, 0]
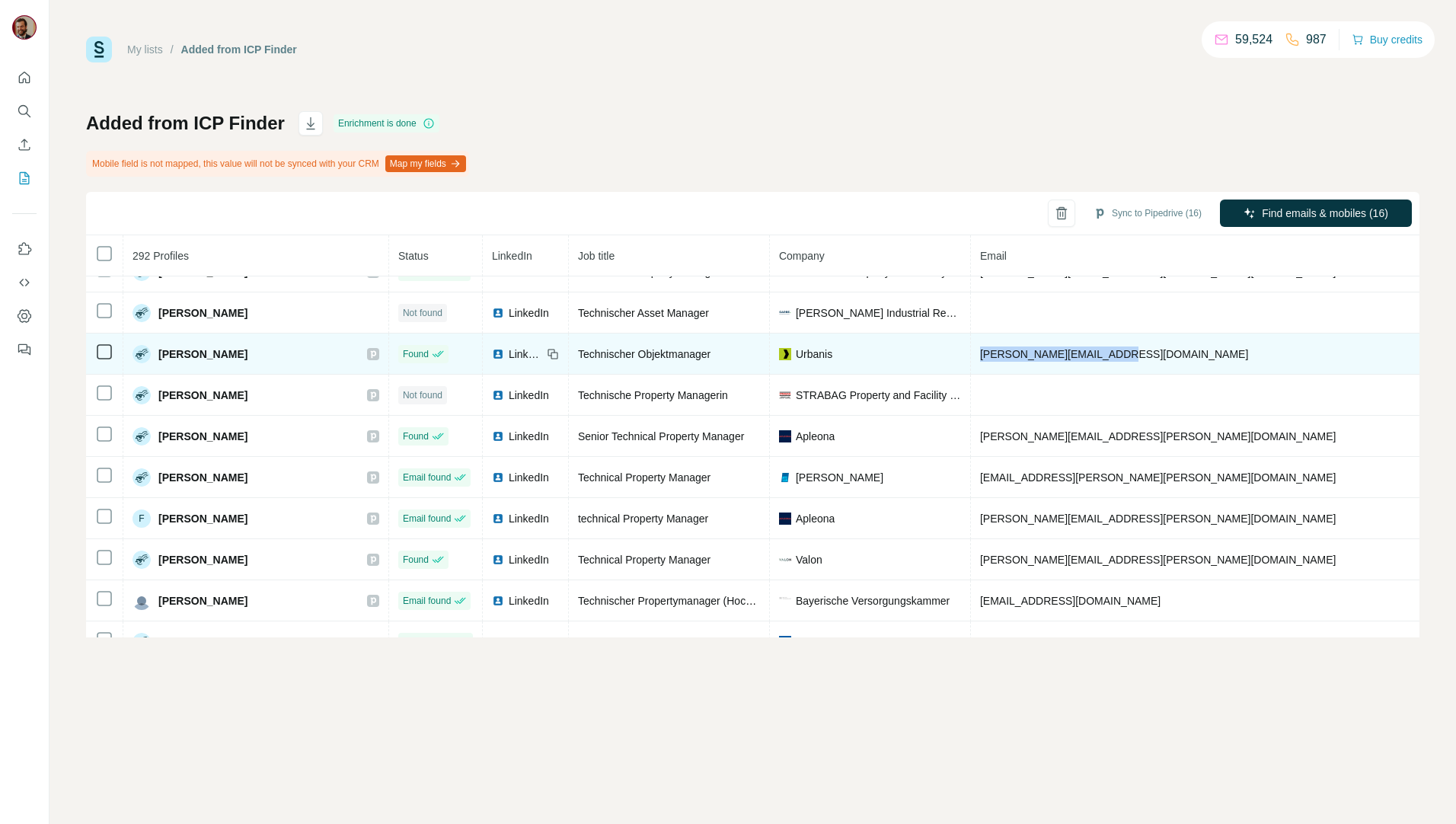
drag, startPoint x: 1077, startPoint y: 351, endPoint x: 926, endPoint y: 357, distance: 151.1
click at [971, 357] on td "[PERSON_NAME][EMAIL_ADDRESS][DOMAIN_NAME]" at bounding box center [1245, 354] width 548 height 42
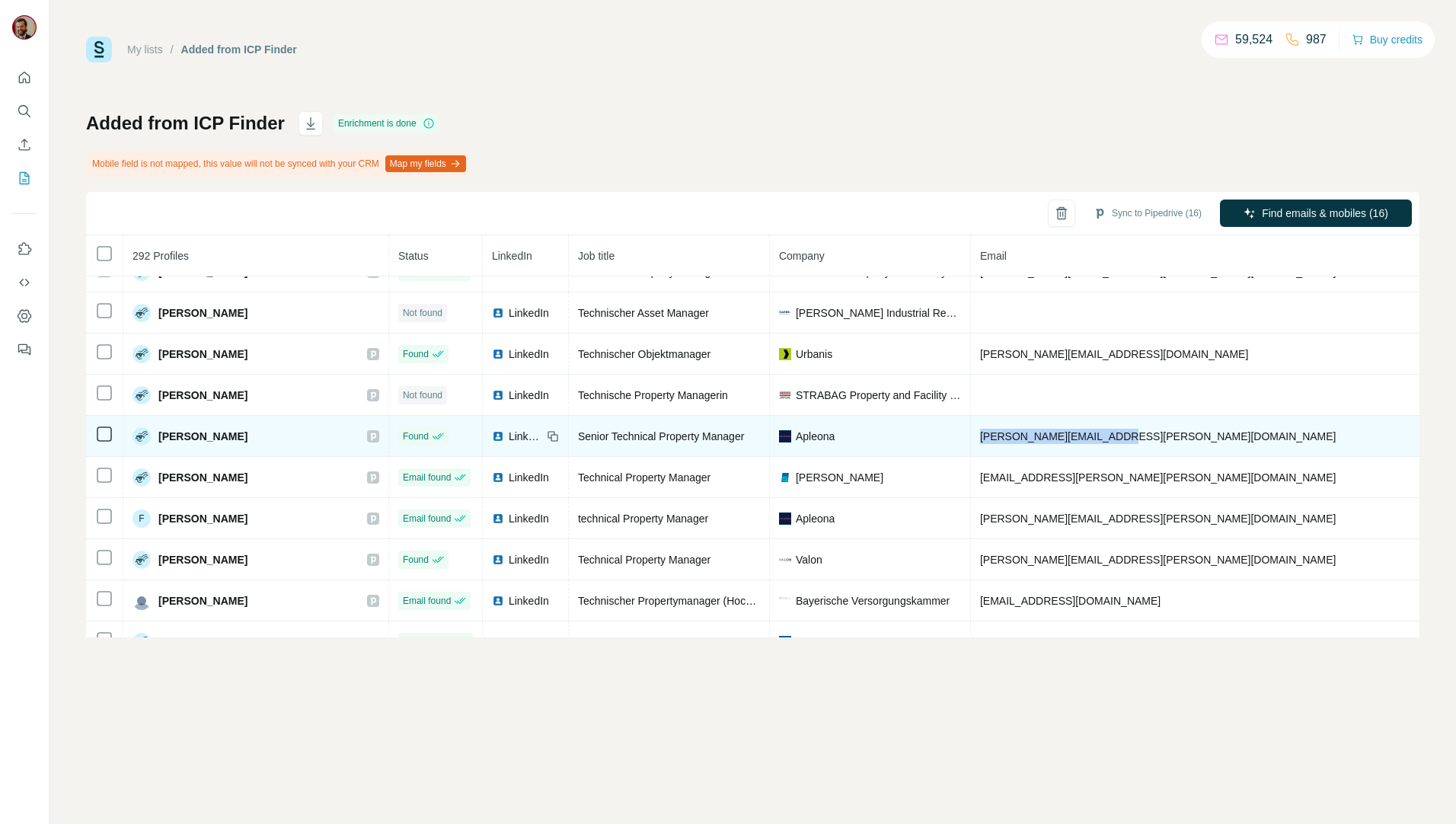
drag, startPoint x: 1078, startPoint y: 443, endPoint x: 923, endPoint y: 445, distance: 155.0
click at [971, 445] on td "[PERSON_NAME][EMAIL_ADDRESS][PERSON_NAME][DOMAIN_NAME]" at bounding box center [1245, 436] width 548 height 42
drag, startPoint x: 923, startPoint y: 445, endPoint x: 1071, endPoint y: 442, distance: 148.0
click at [1071, 442] on td "[PERSON_NAME][EMAIL_ADDRESS][PERSON_NAME][DOMAIN_NAME]" at bounding box center [1245, 436] width 548 height 42
drag, startPoint x: 1082, startPoint y: 437, endPoint x: 912, endPoint y: 434, distance: 170.0
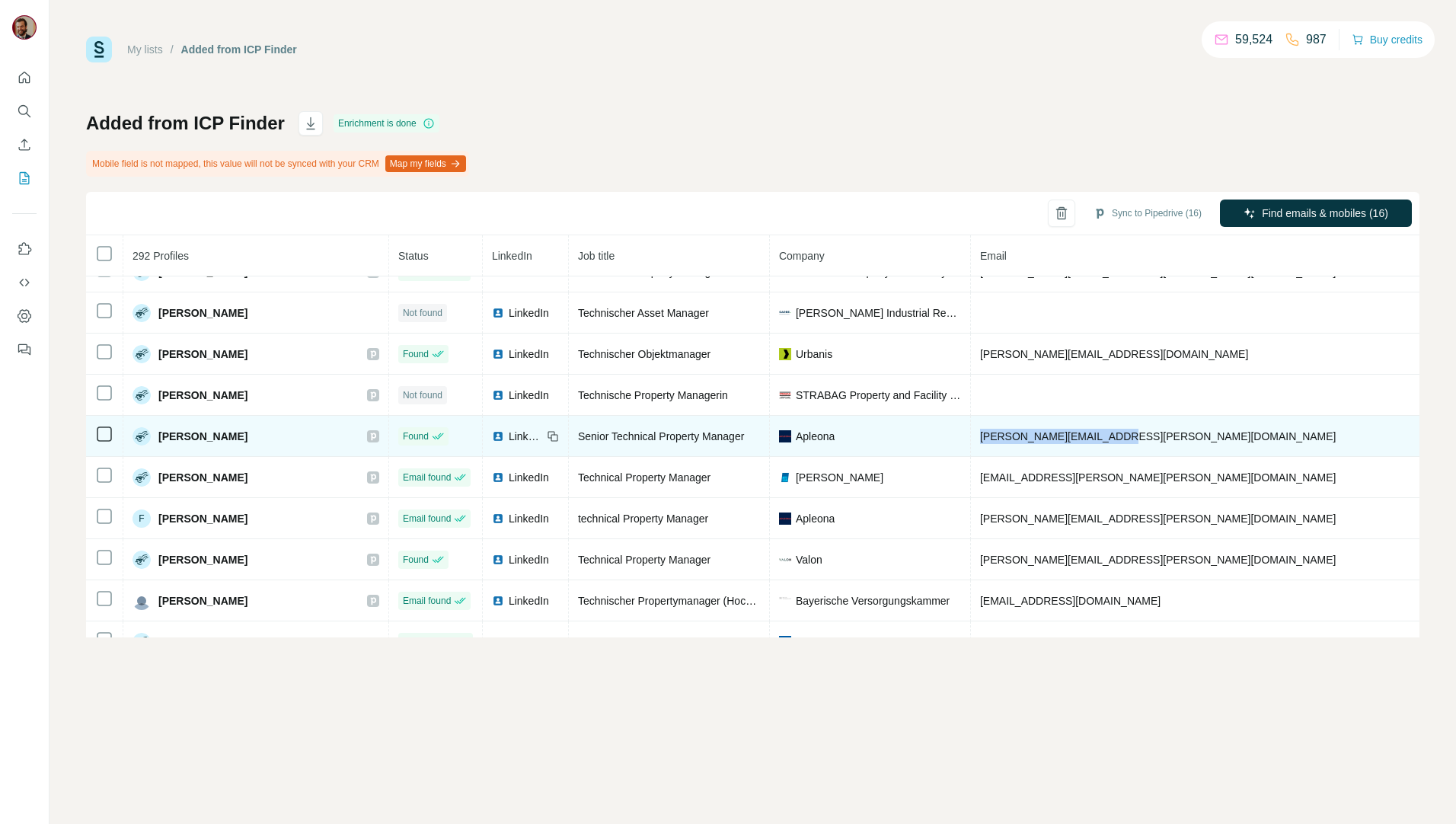
click at [912, 434] on tr "[PERSON_NAME] Found LinkedIn Senior Technical Property Manager [PERSON_NAME] [P…" at bounding box center [1062, 436] width 1952 height 42
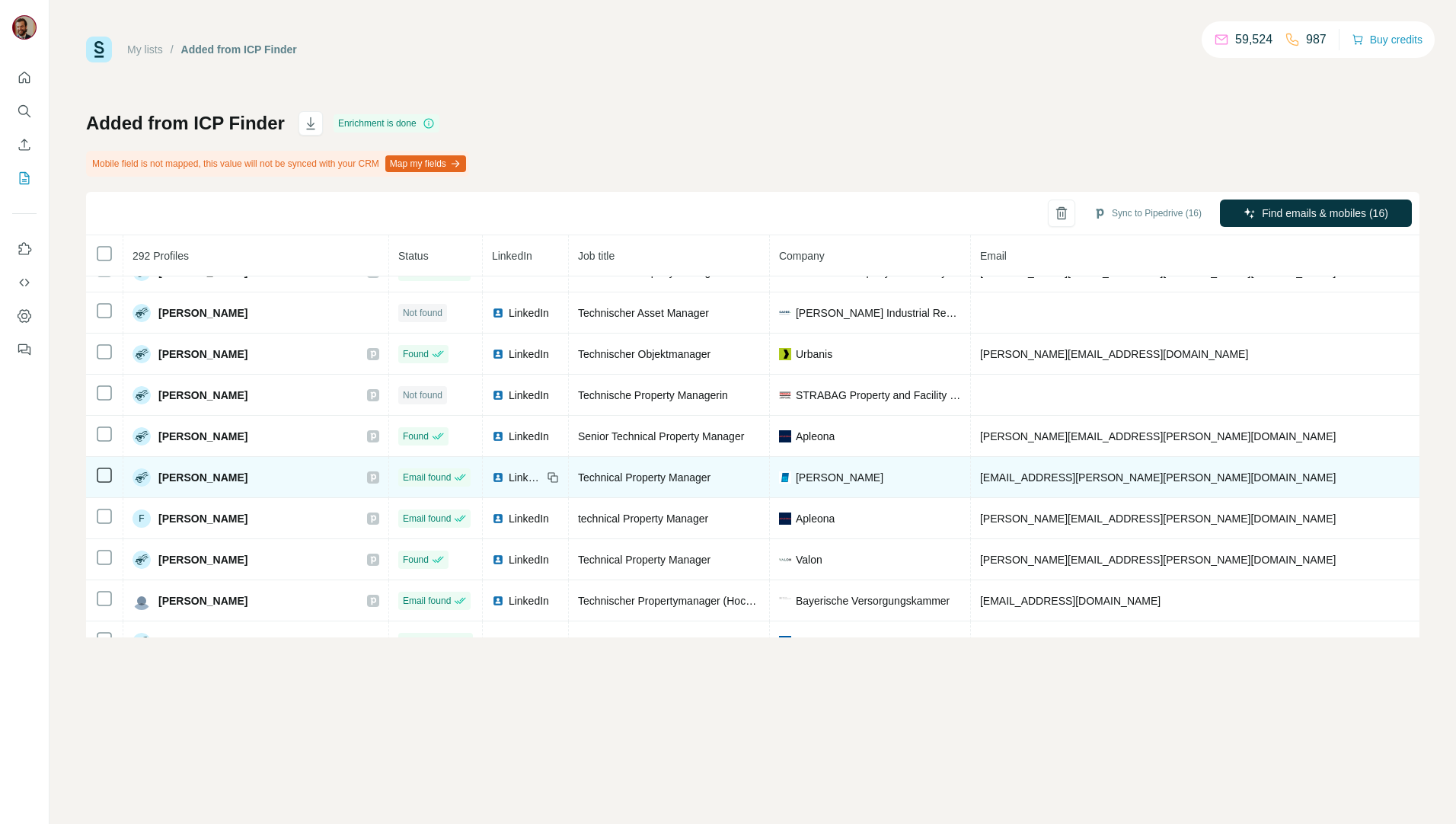
click at [1138, 476] on td "[EMAIL_ADDRESS][PERSON_NAME][PERSON_NAME][DOMAIN_NAME]" at bounding box center [1245, 477] width 548 height 42
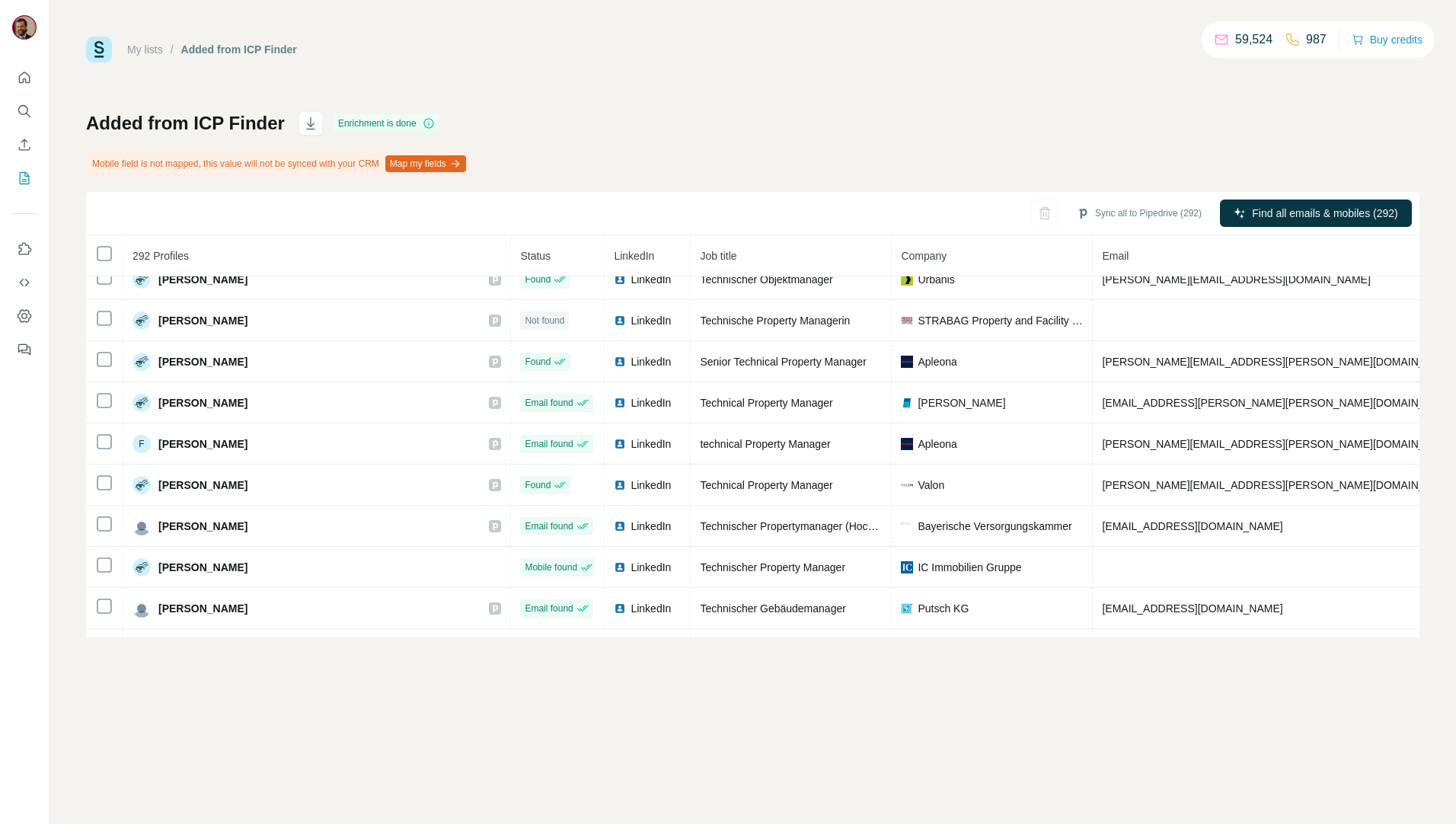
scroll to position [738, 0]
